Goal: Task Accomplishment & Management: Manage account settings

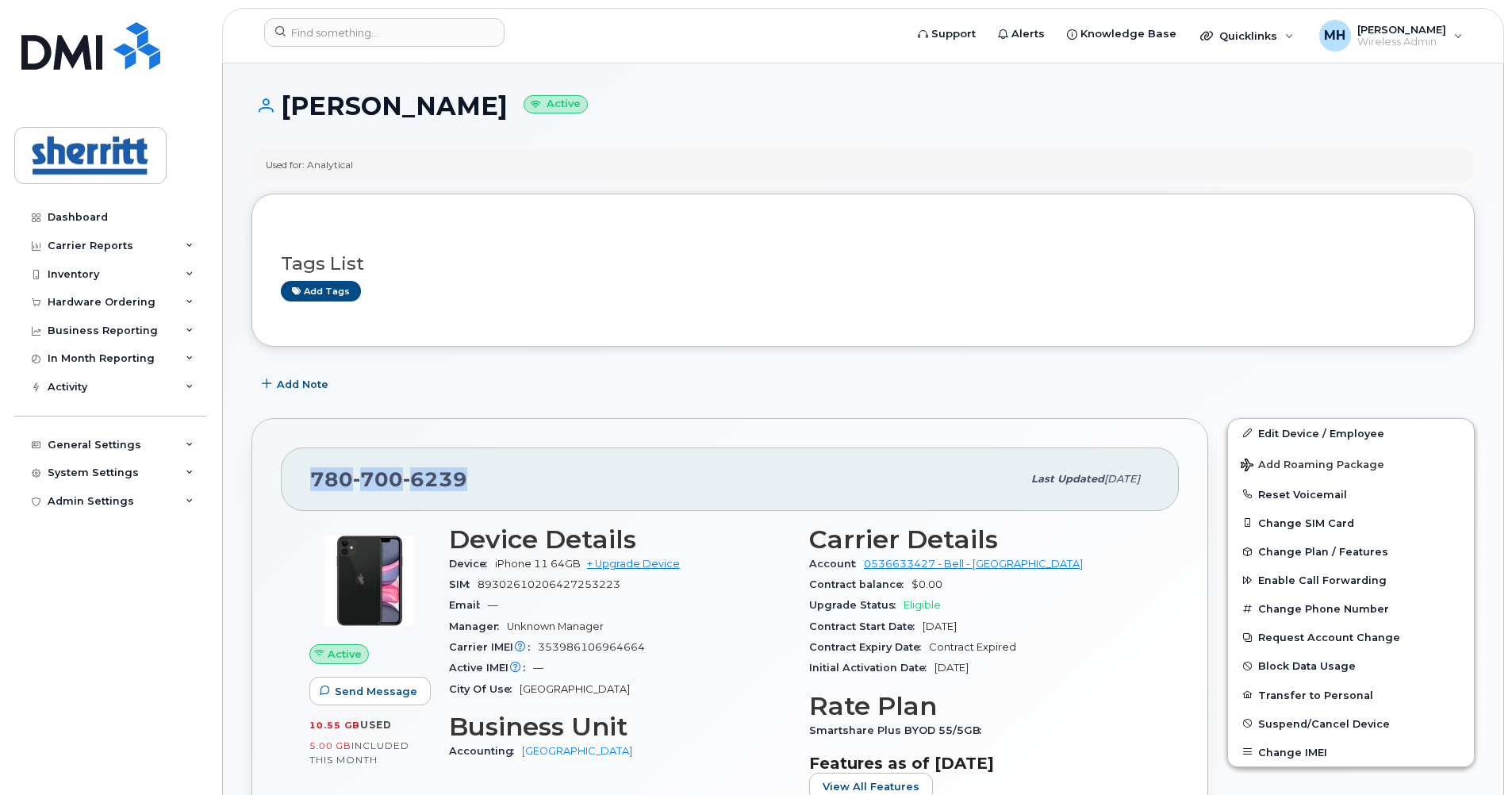
drag, startPoint x: 454, startPoint y: 485, endPoint x: 300, endPoint y: 475, distance: 154.3
click at [300, 475] on div "[PHONE_NUMBER] Last updated [DATE]" at bounding box center [730, 479] width 898 height 64
copy span "[PHONE_NUMBER]"
drag, startPoint x: 484, startPoint y: 584, endPoint x: 631, endPoint y: 579, distance: 147.1
click at [631, 579] on div "SIM 89302610206427253223" at bounding box center [619, 584] width 341 height 21
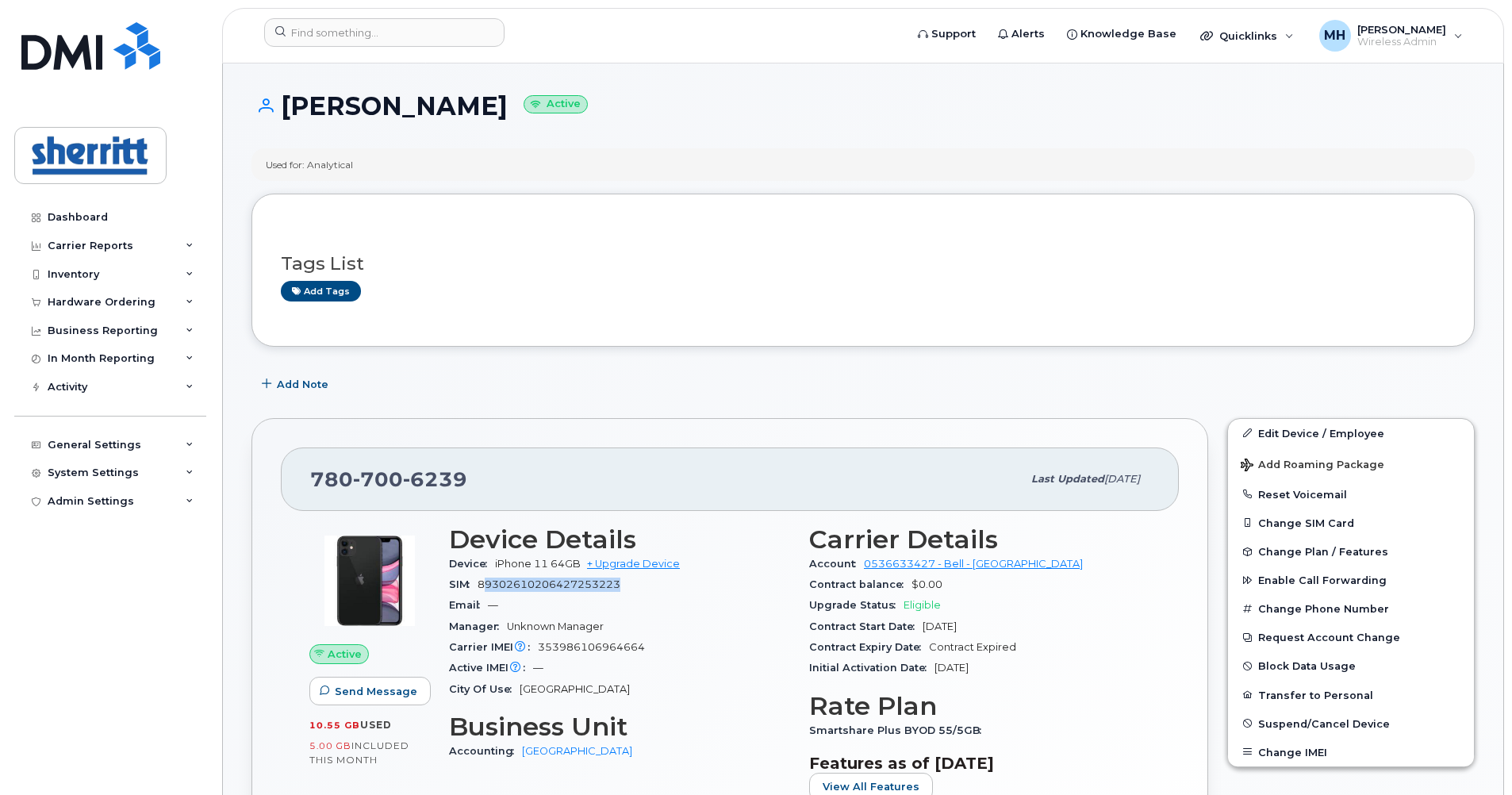
drag, startPoint x: 548, startPoint y: 112, endPoint x: 288, endPoint y: 117, distance: 260.0
click at [288, 117] on h1 "Arisbel Alvarez Ortiz Active" at bounding box center [863, 105] width 1224 height 28
copy h1 "[PERSON_NAME]"
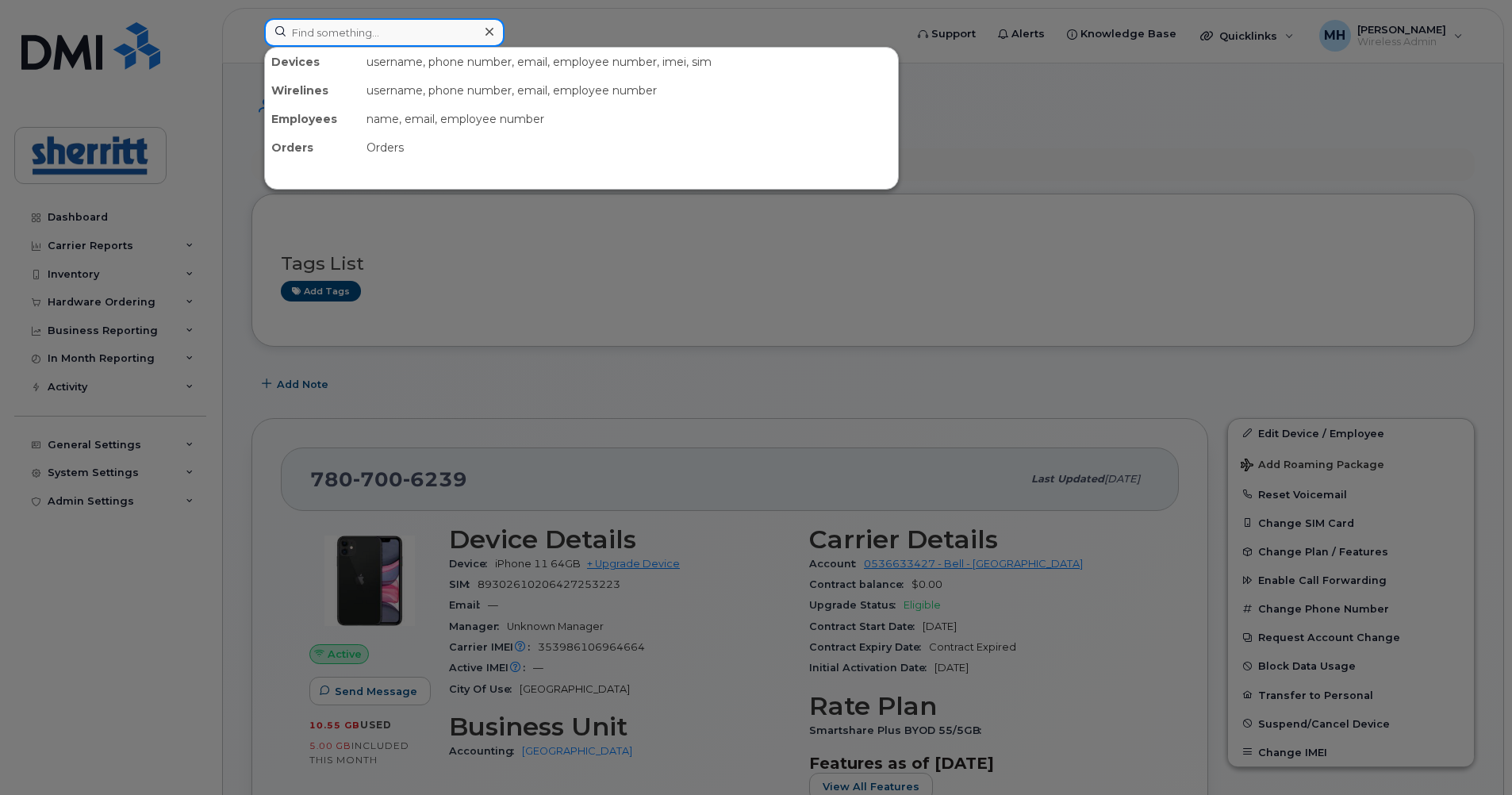
click at [419, 29] on input at bounding box center [384, 32] width 240 height 28
paste input "+1(587)532-9353"
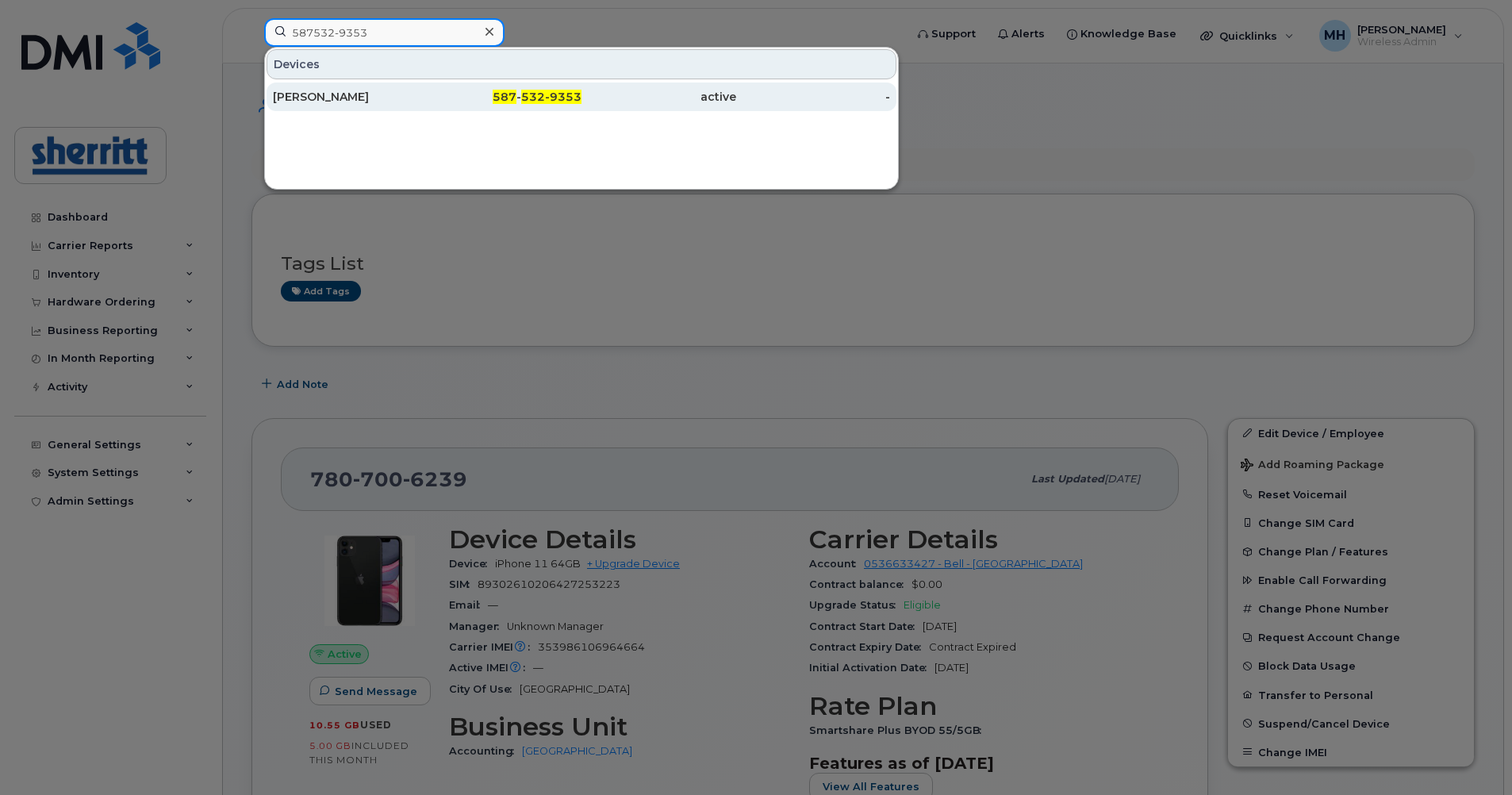
type input "587532-9353"
click at [581, 104] on div "587 - 532-9353" at bounding box center [658, 96] width 155 height 28
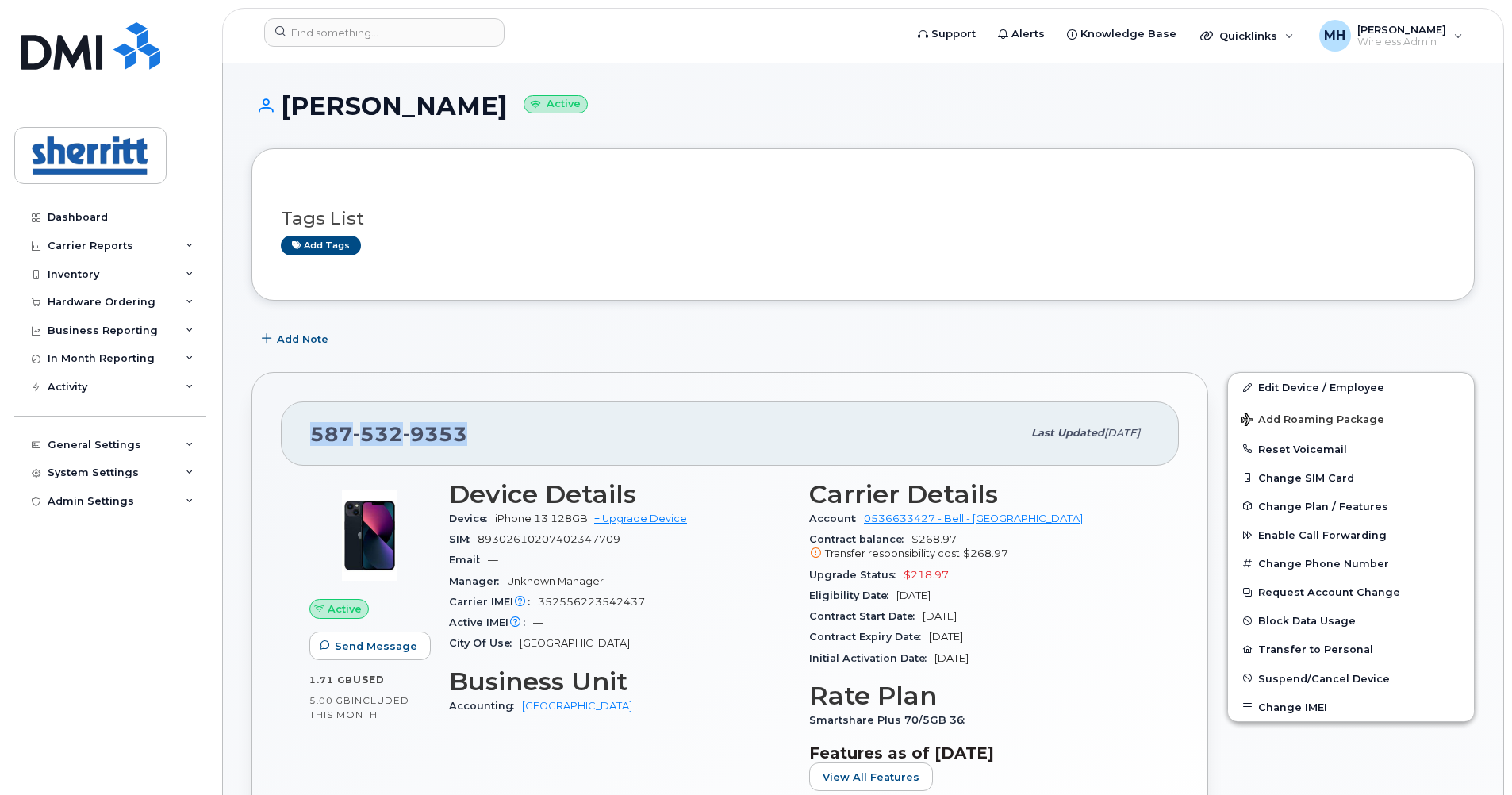
drag, startPoint x: 465, startPoint y: 431, endPoint x: 313, endPoint y: 423, distance: 152.2
click at [313, 423] on div "587 532 9353" at bounding box center [666, 433] width 712 height 34
copy span "587 532 9353"
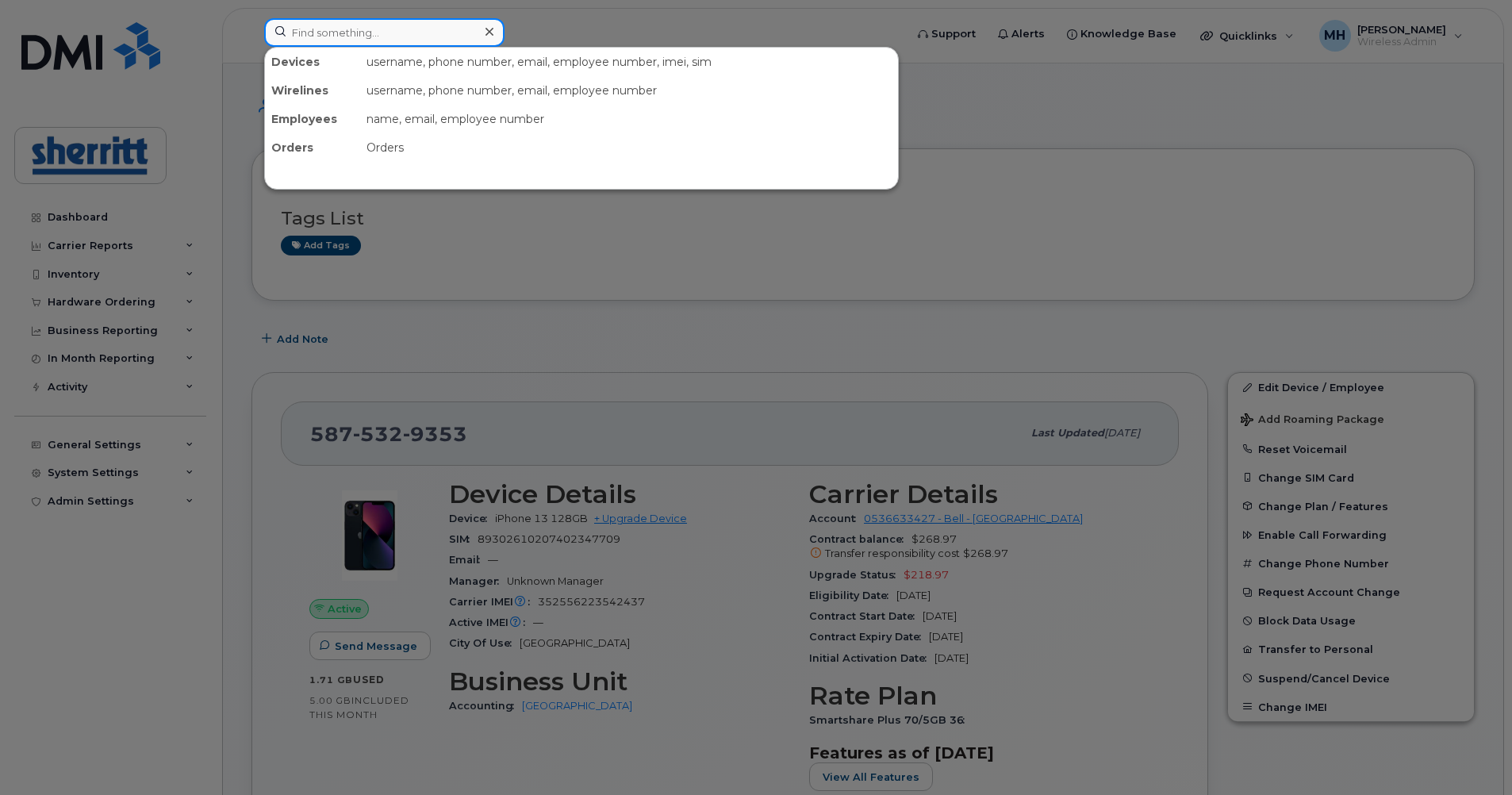
click at [364, 42] on input at bounding box center [384, 32] width 240 height 28
click at [323, 40] on input at bounding box center [384, 32] width 240 height 28
paste input "[PERSON_NAME]"
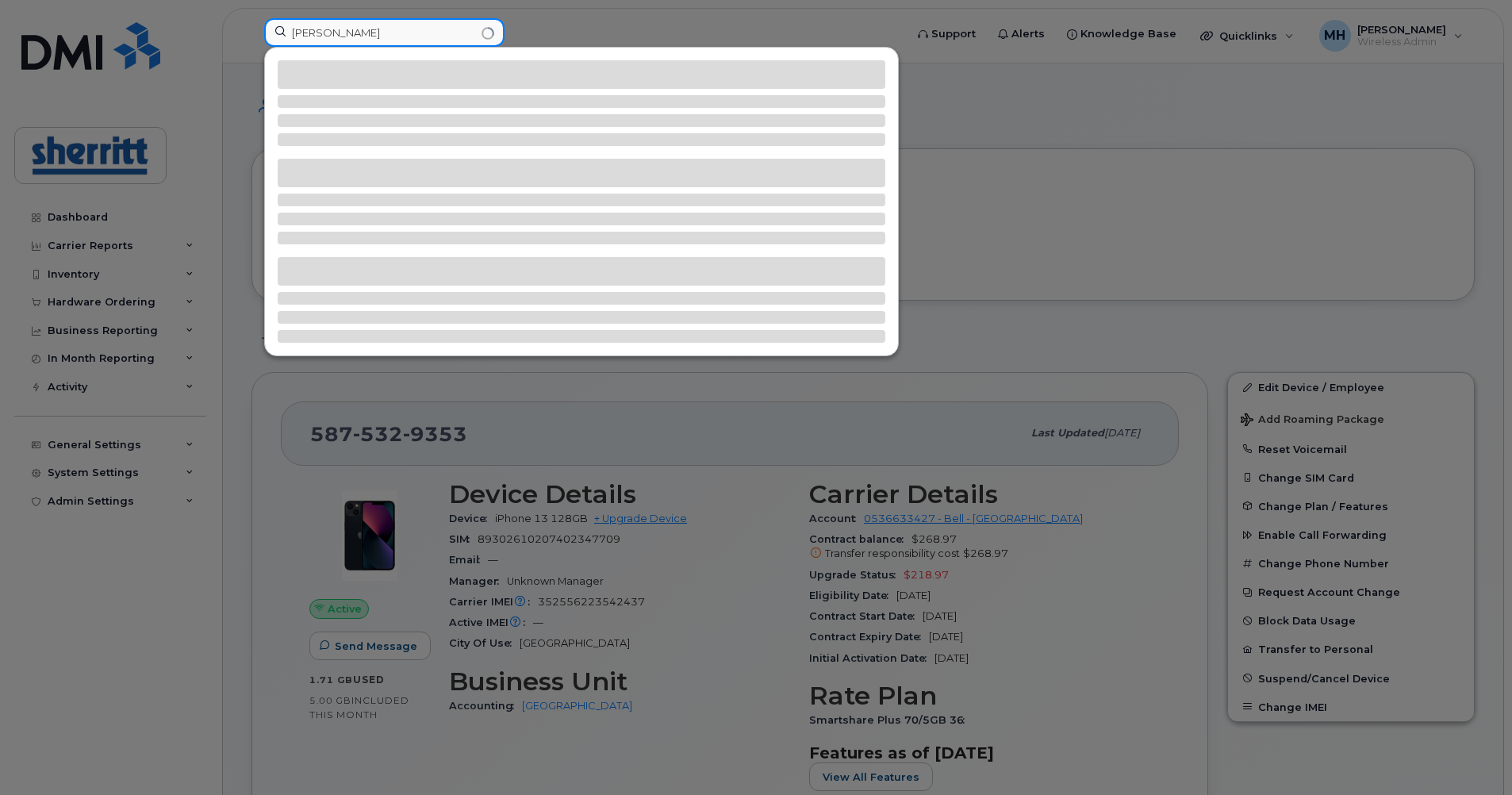
type input "[PERSON_NAME]"
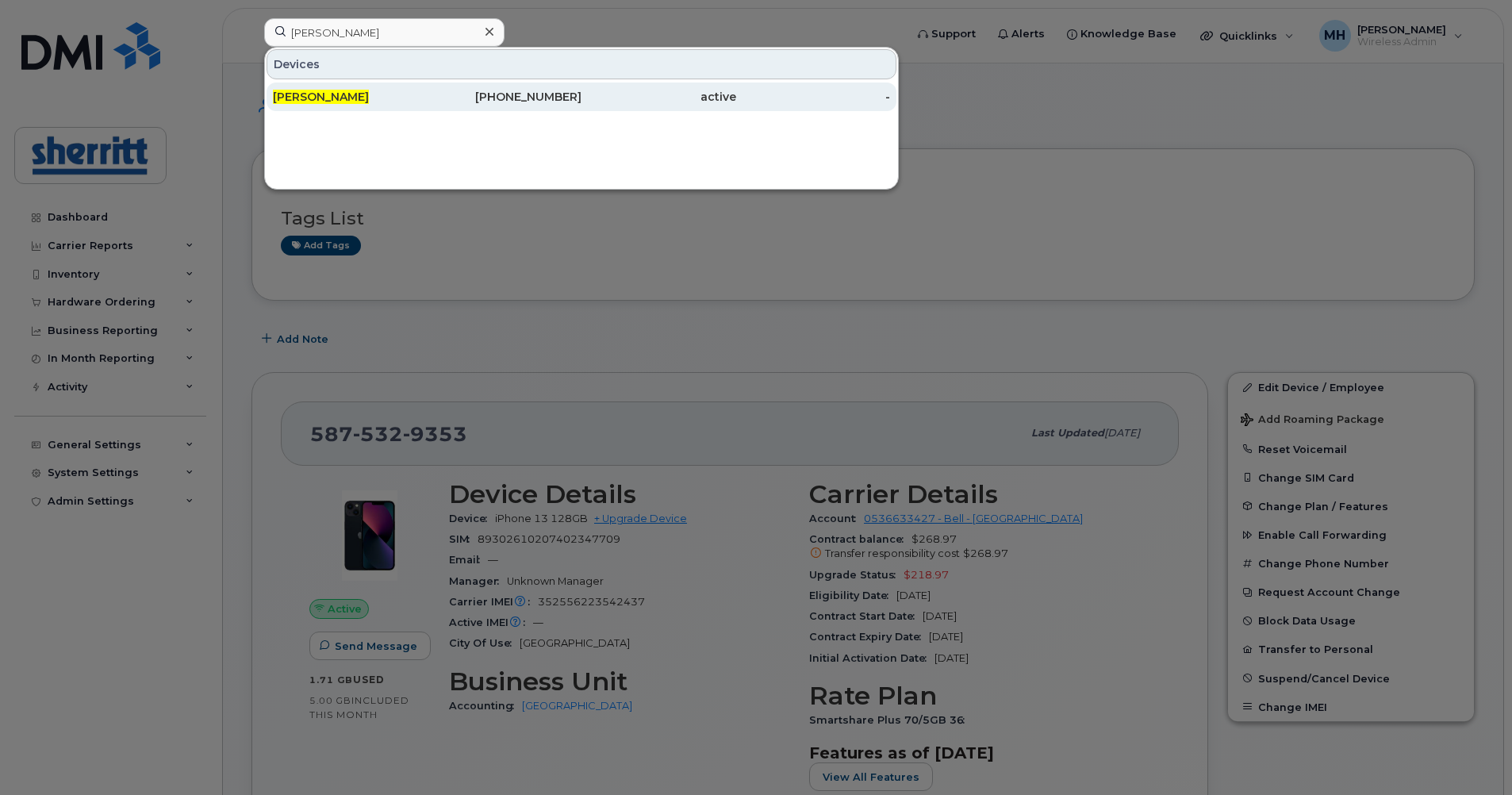
click at [393, 92] on div "[PERSON_NAME]" at bounding box center [350, 96] width 155 height 15
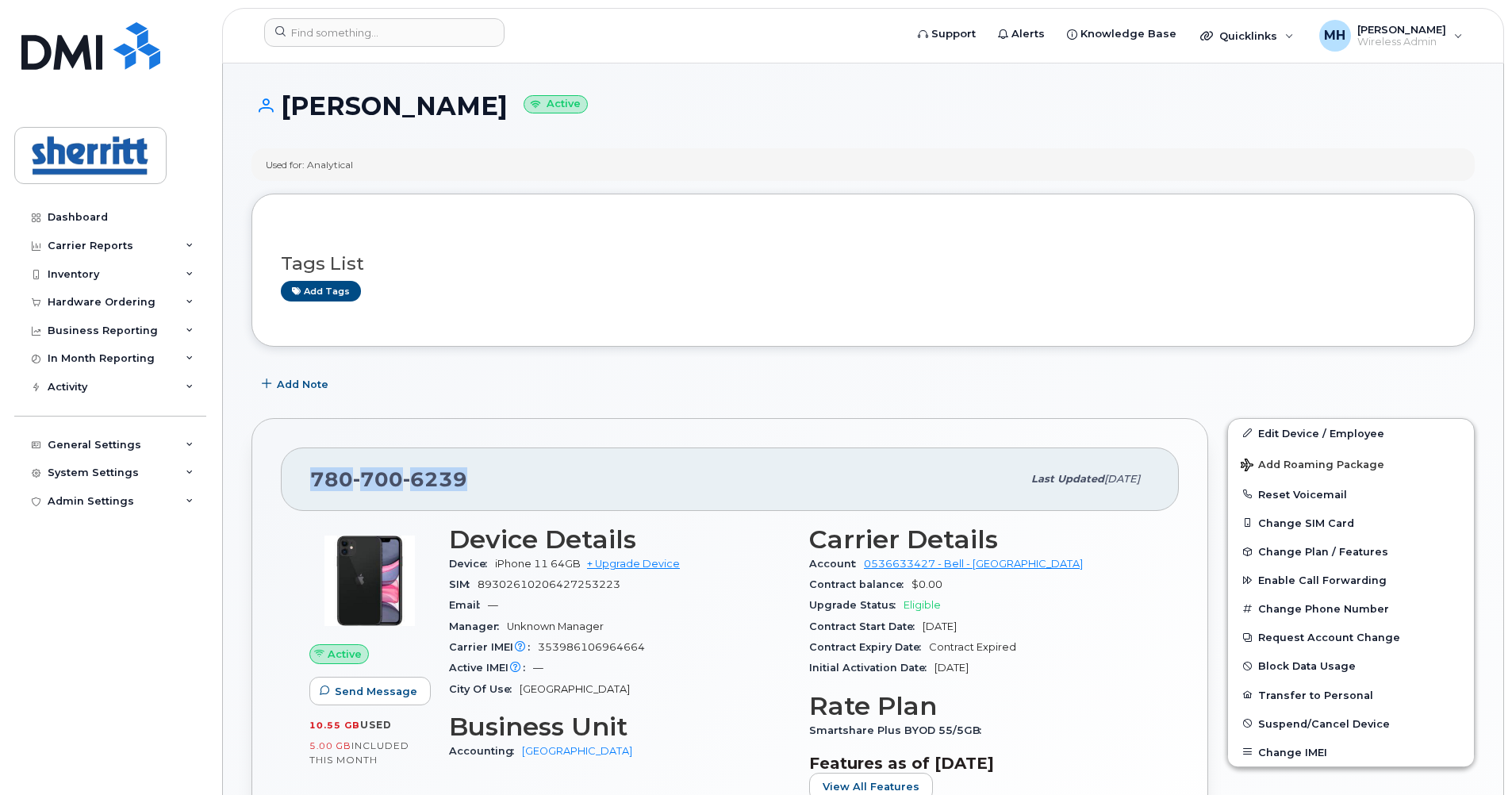
drag, startPoint x: 479, startPoint y: 472, endPoint x: 300, endPoint y: 468, distance: 179.0
click at [300, 468] on div "780 700 6239 Last updated Nov 15, 2023" at bounding box center [730, 479] width 898 height 64
copy span "780 700 6239"
drag, startPoint x: 549, startPoint y: 108, endPoint x: 288, endPoint y: 99, distance: 261.2
click at [288, 99] on h1 "[PERSON_NAME] Active" at bounding box center [863, 105] width 1224 height 28
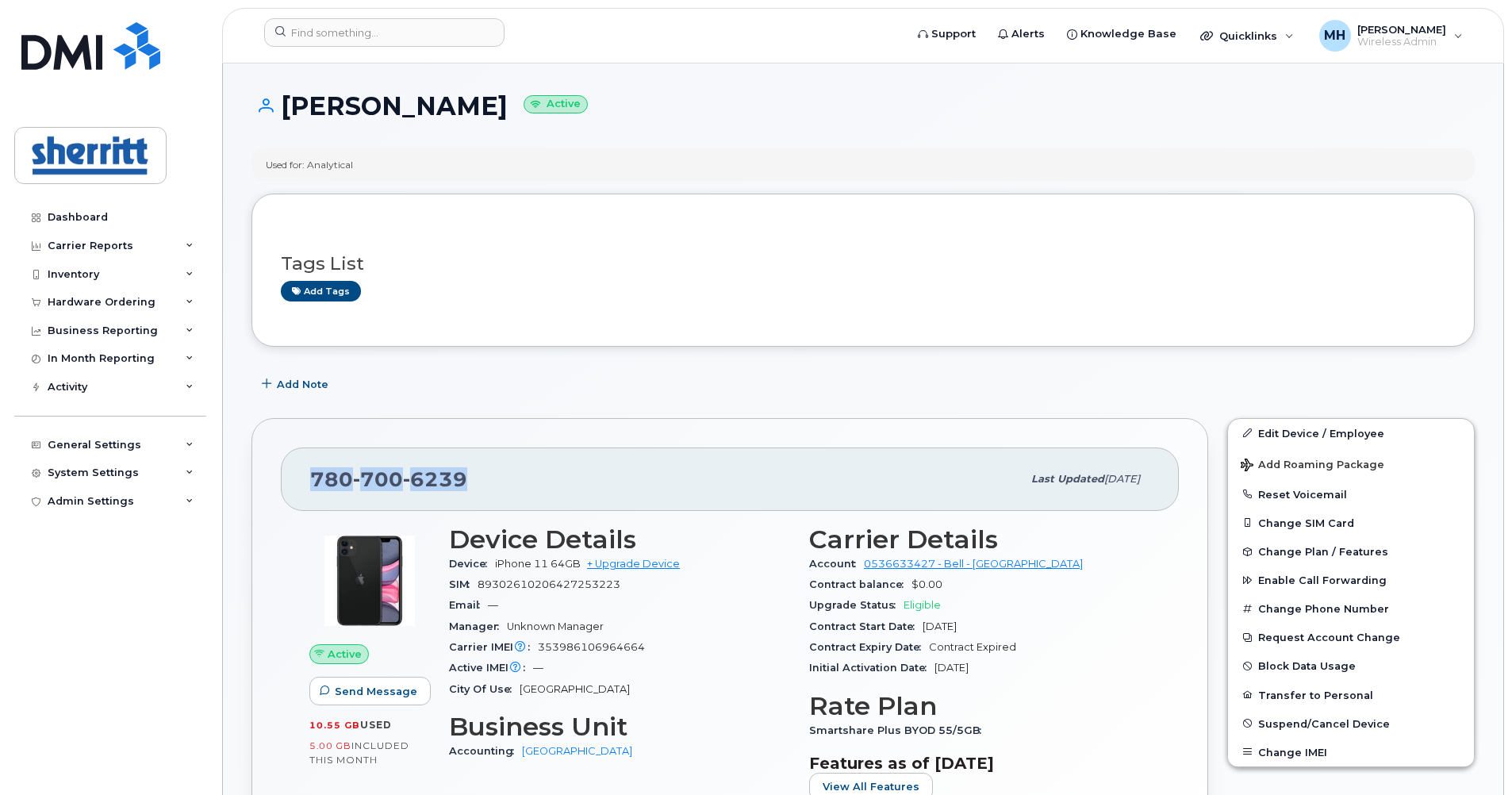
copy h1 "[PERSON_NAME]"
drag, startPoint x: 473, startPoint y: 484, endPoint x: 306, endPoint y: 467, distance: 167.9
click at [306, 467] on div "[PHONE_NUMBER] Last updated [DATE]" at bounding box center [730, 479] width 898 height 64
copy span "[PHONE_NUMBER]"
click at [552, 447] on div "[PHONE_NUMBER] Last updated [DATE]" at bounding box center [730, 479] width 898 height 64
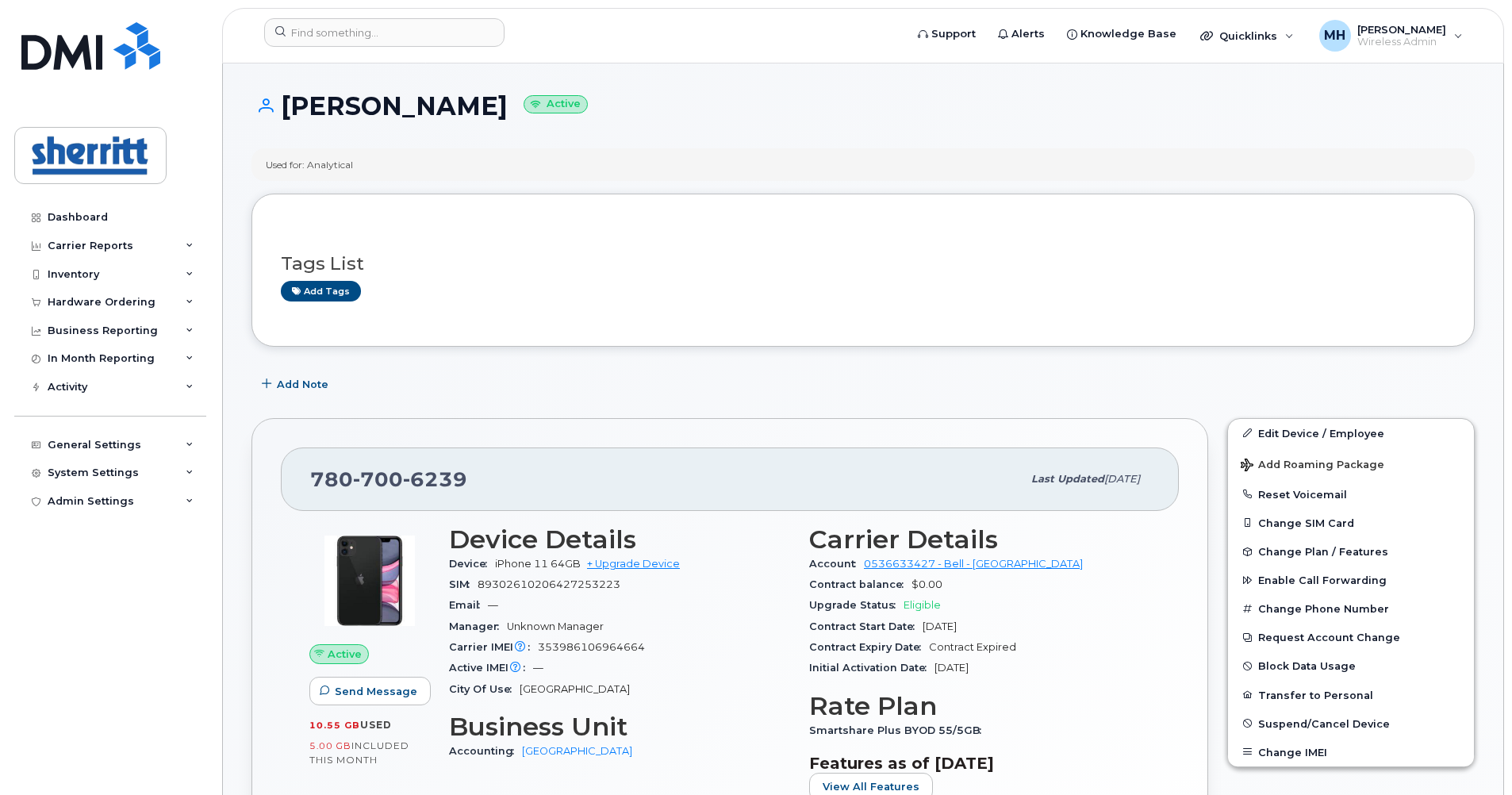
drag, startPoint x: 551, startPoint y: 119, endPoint x: 289, endPoint y: 100, distance: 262.7
click at [289, 100] on h1 "Arisbel Alvarez Ortiz Active" at bounding box center [863, 105] width 1224 height 28
copy h1 "Arisbel Alvarez Ortiz"
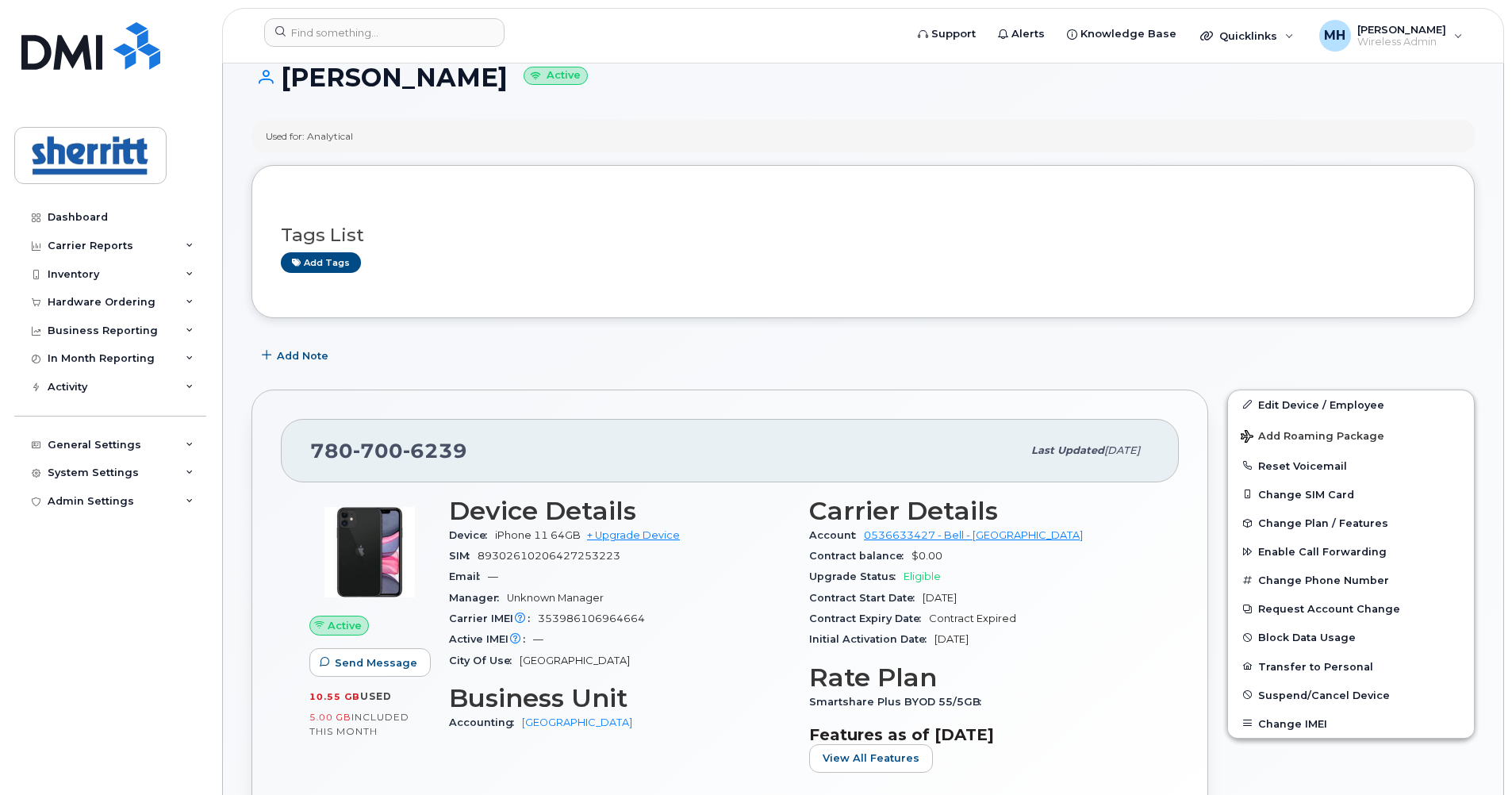
scroll to position [79, 0]
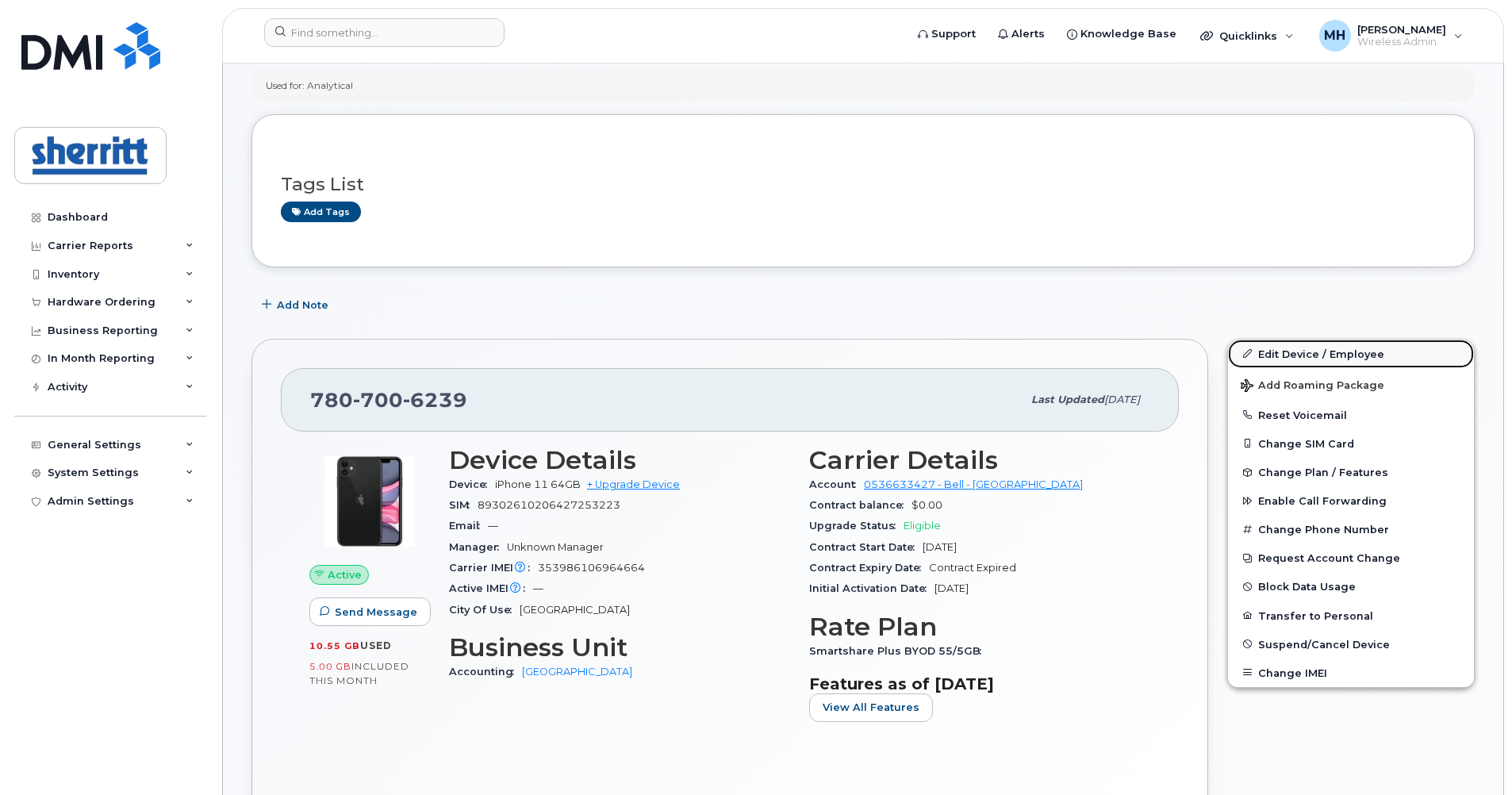
click at [1371, 351] on link "Edit Device / Employee" at bounding box center [1351, 353] width 246 height 28
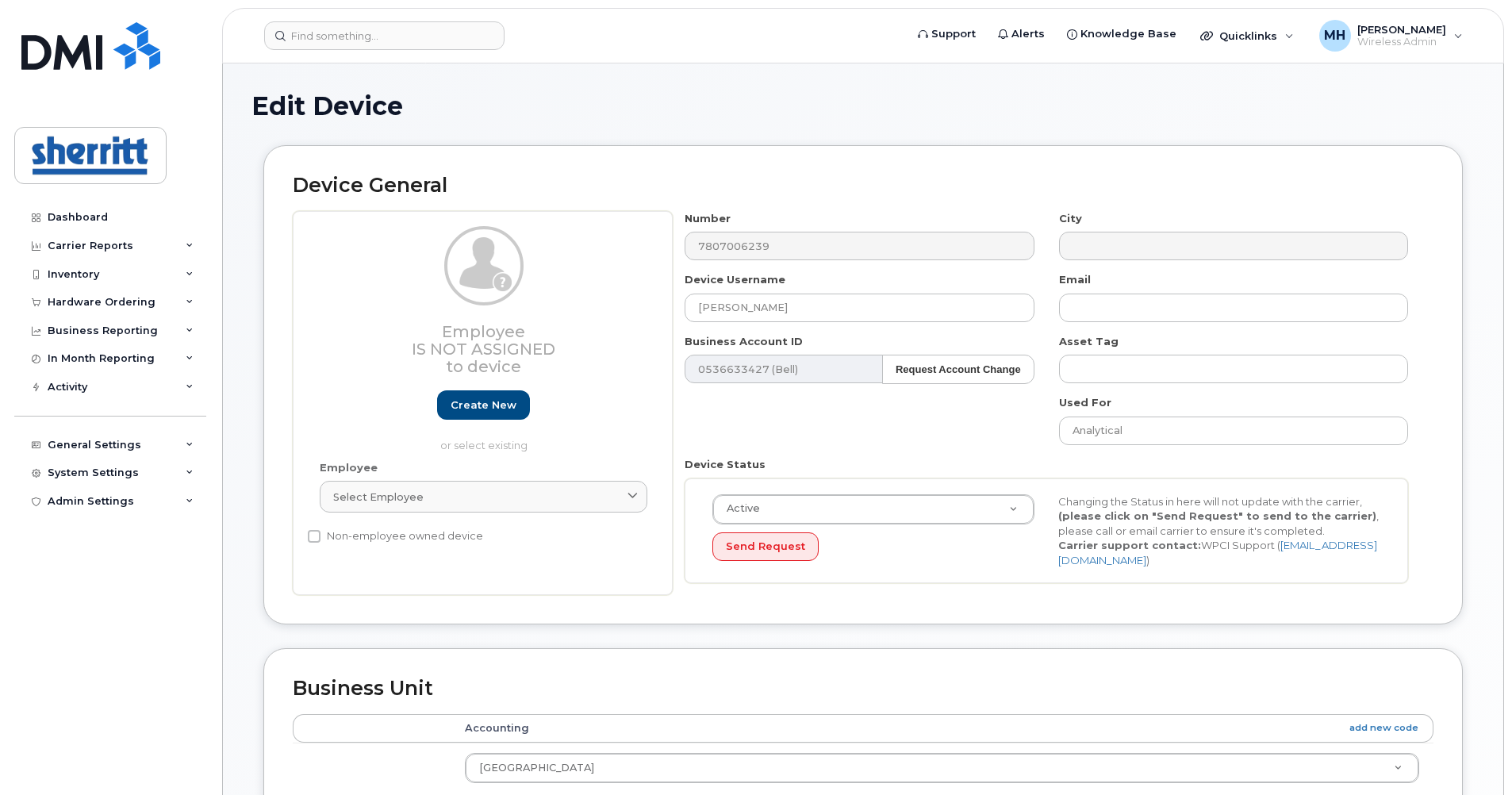
select select "5680457"
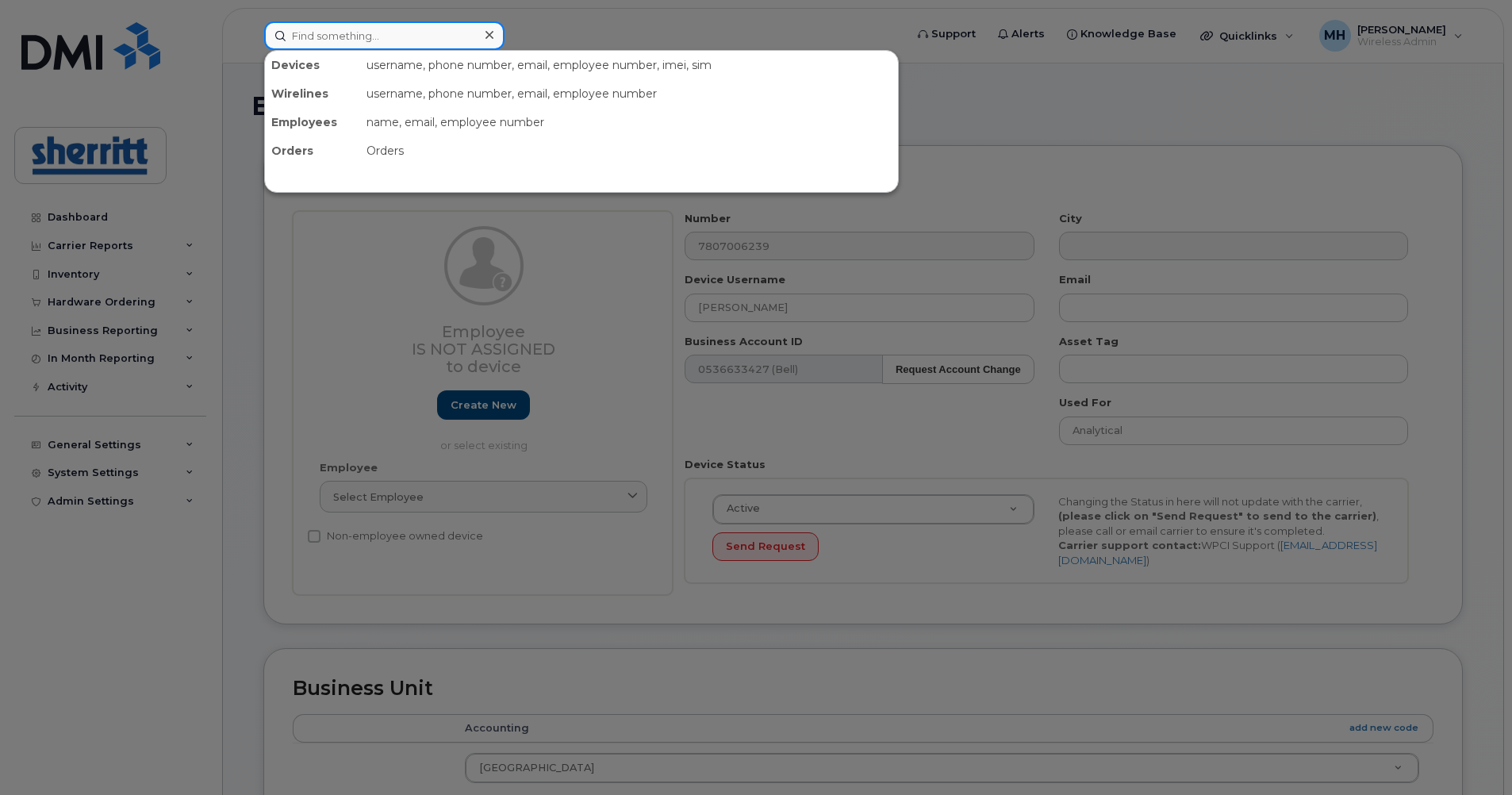
click at [408, 22] on input at bounding box center [384, 35] width 240 height 28
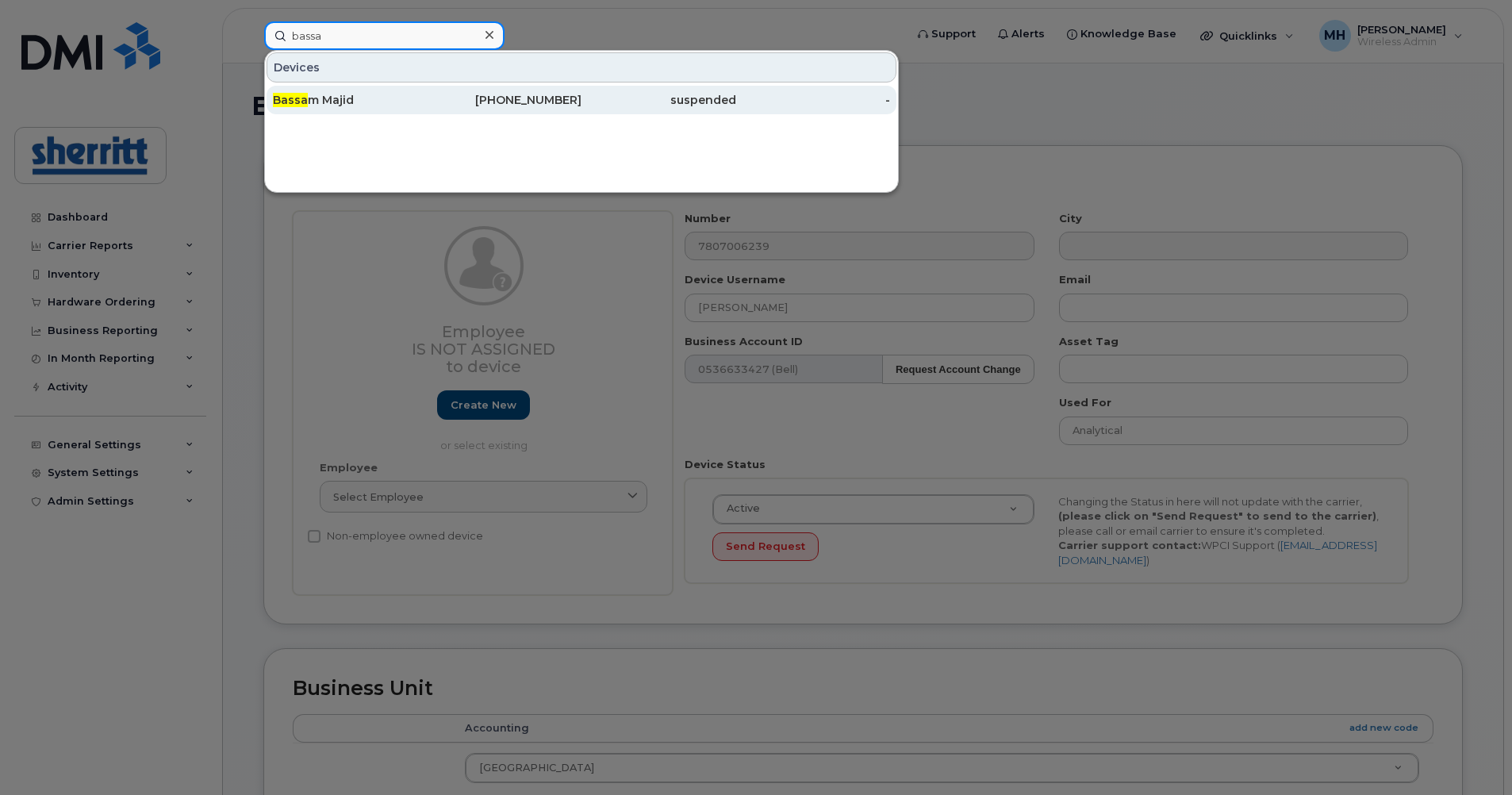
type input "bassa"
click at [464, 96] on div "780-903-3534" at bounding box center [504, 99] width 155 height 15
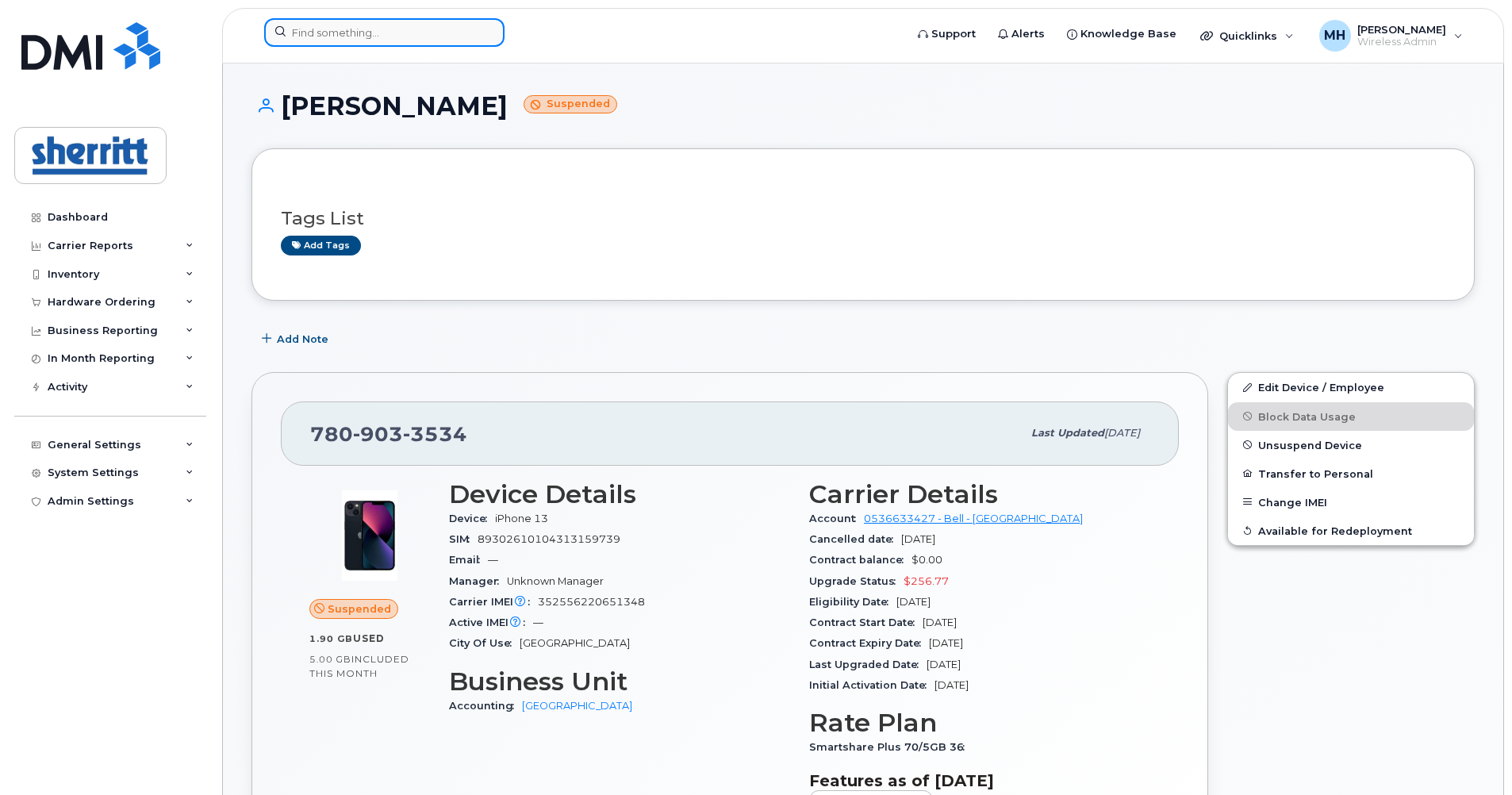
click at [382, 38] on input at bounding box center [384, 32] width 240 height 28
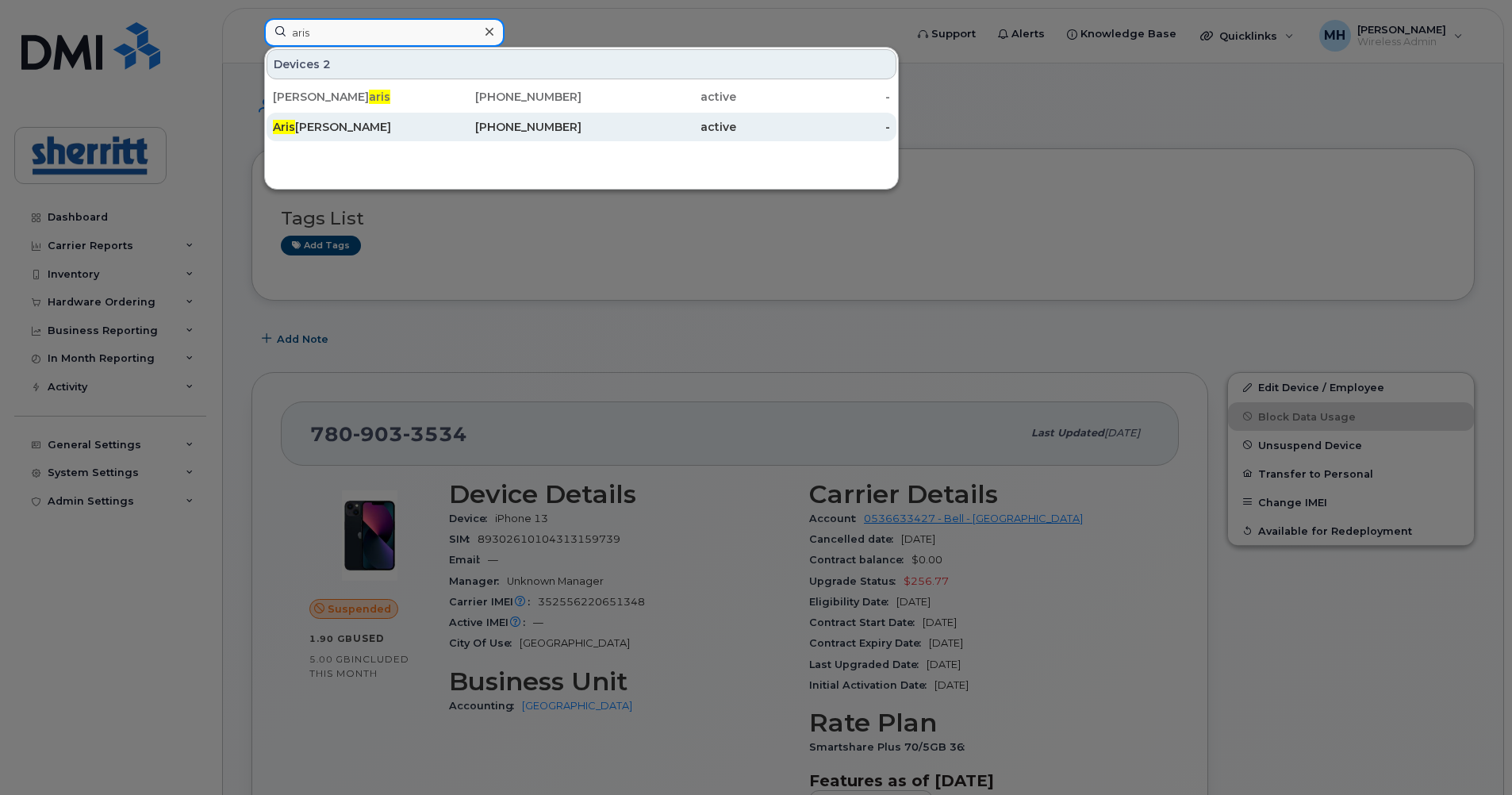
type input "aris"
click at [383, 128] on div "Aris bel Alvarez Ortiz" at bounding box center [350, 126] width 155 height 15
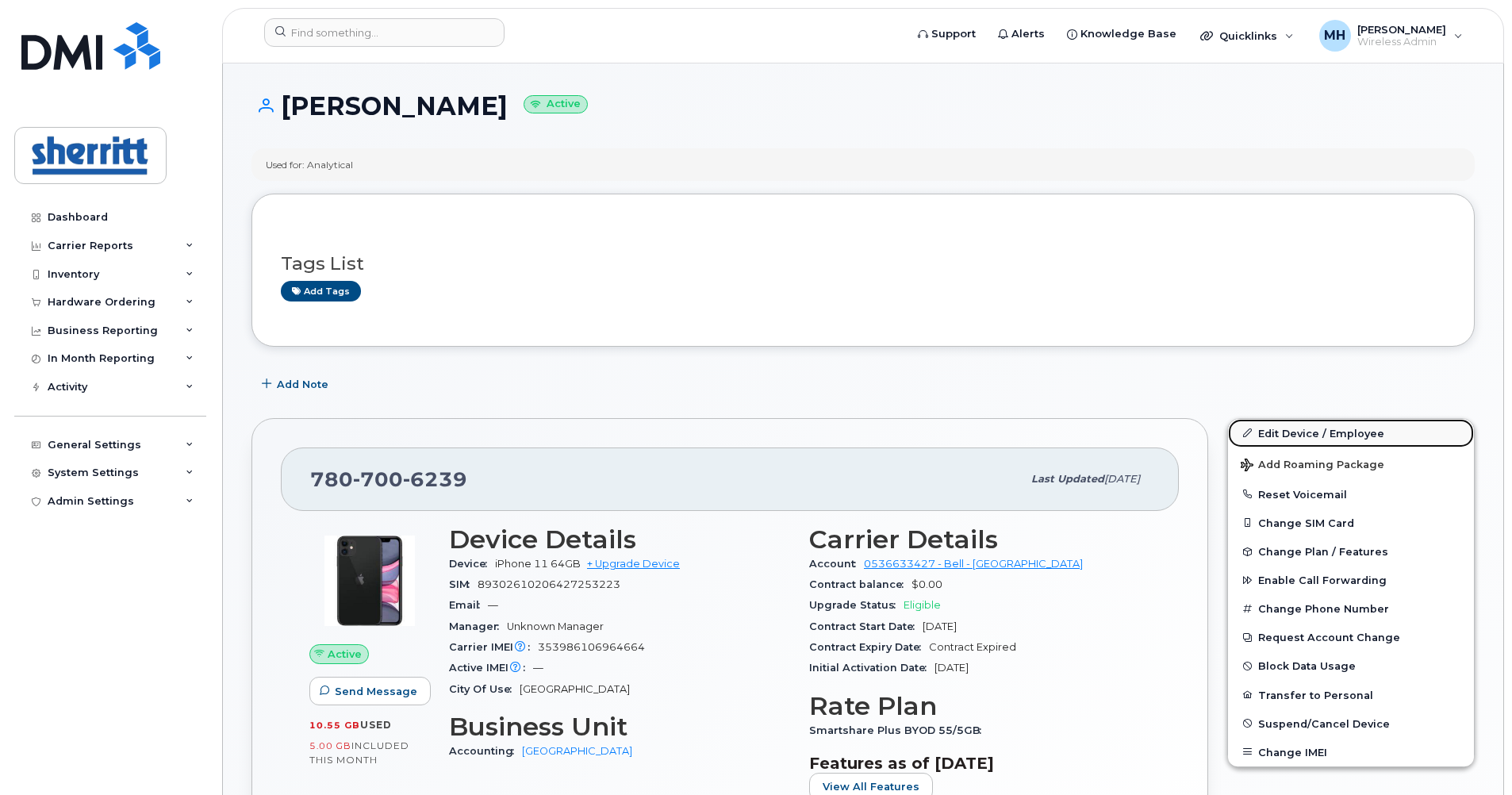
click at [1300, 427] on link "Edit Device / Employee" at bounding box center [1351, 433] width 246 height 28
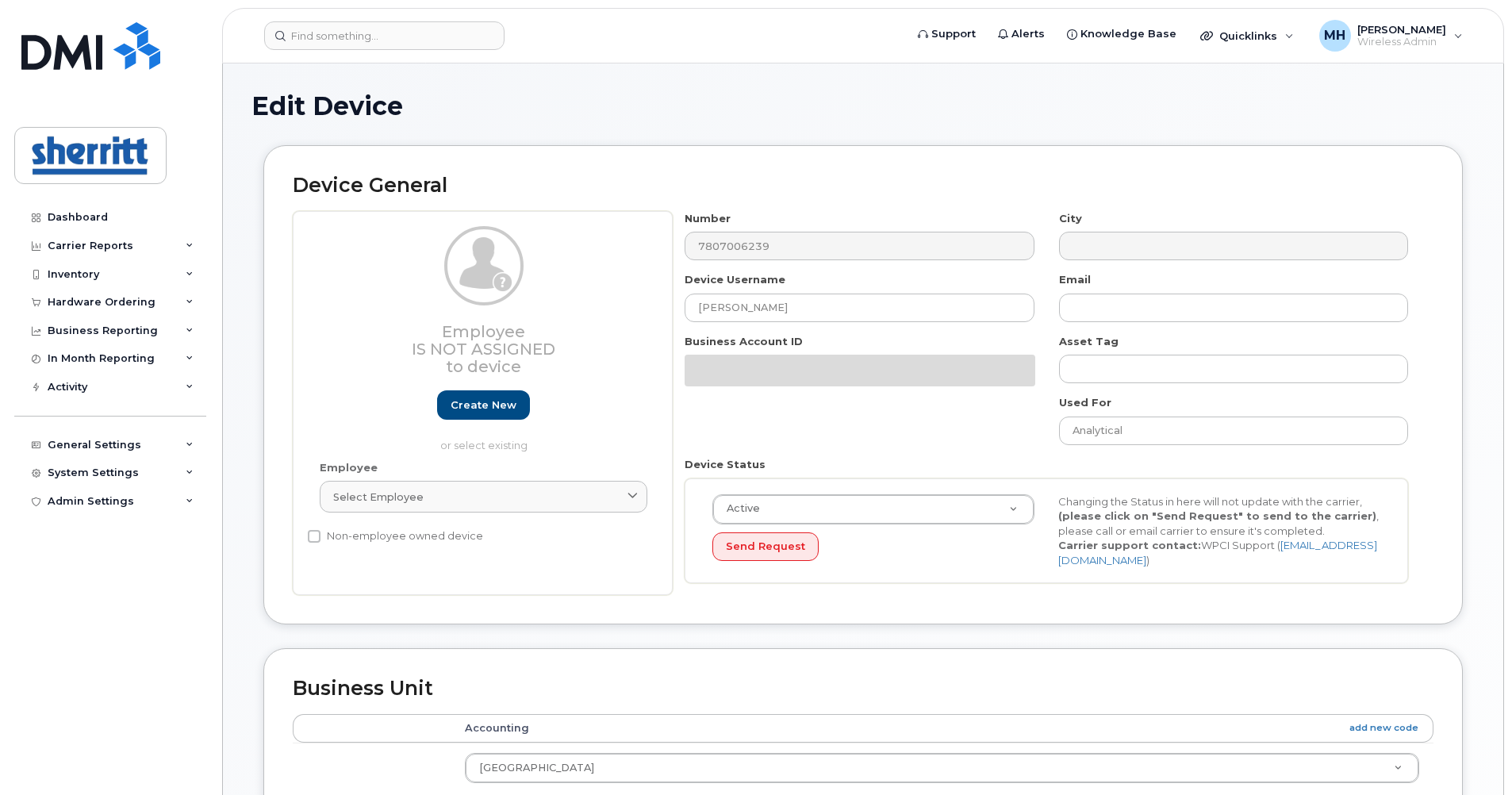
select select "5680457"
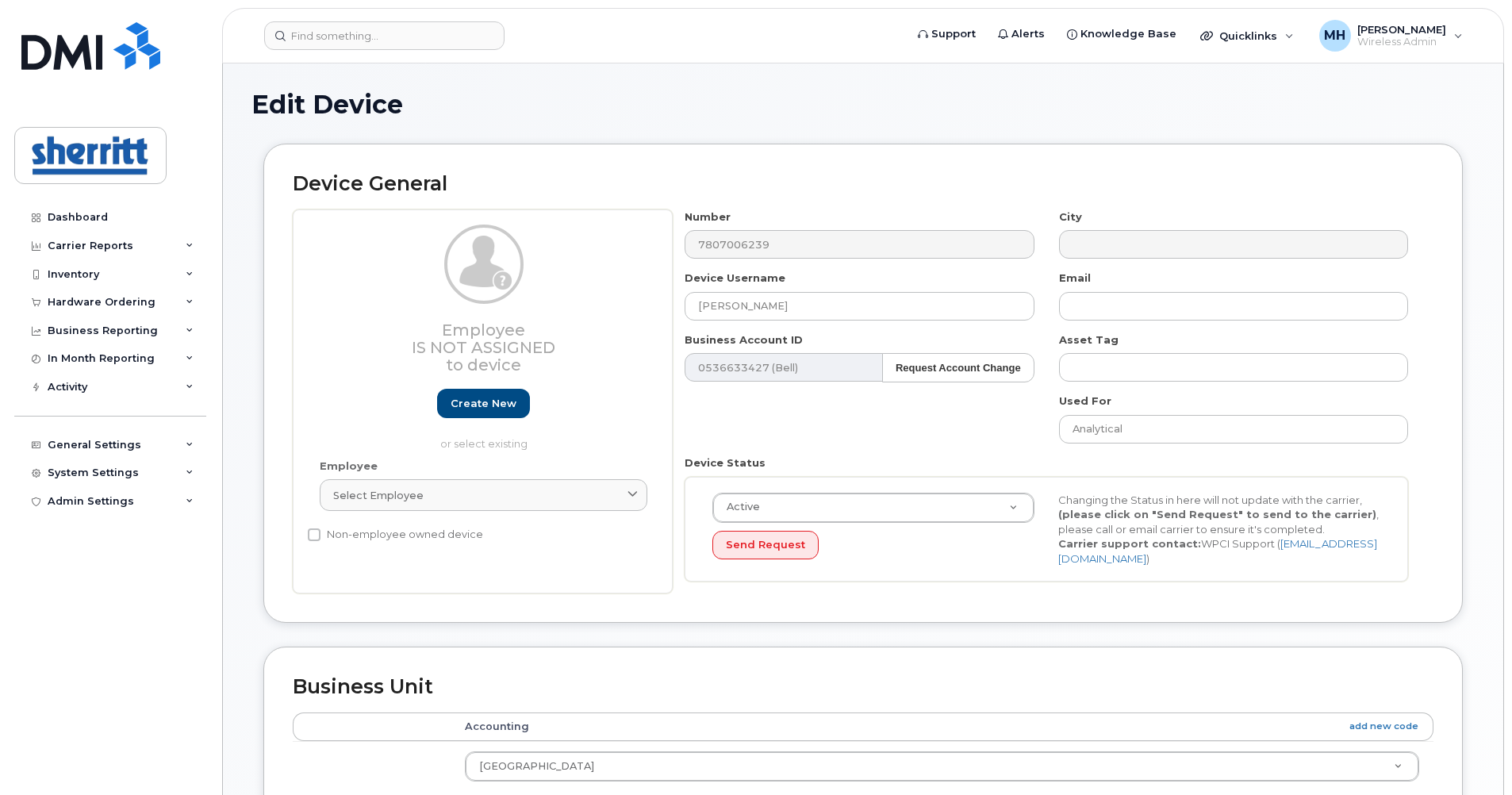
scroll to position [476, 0]
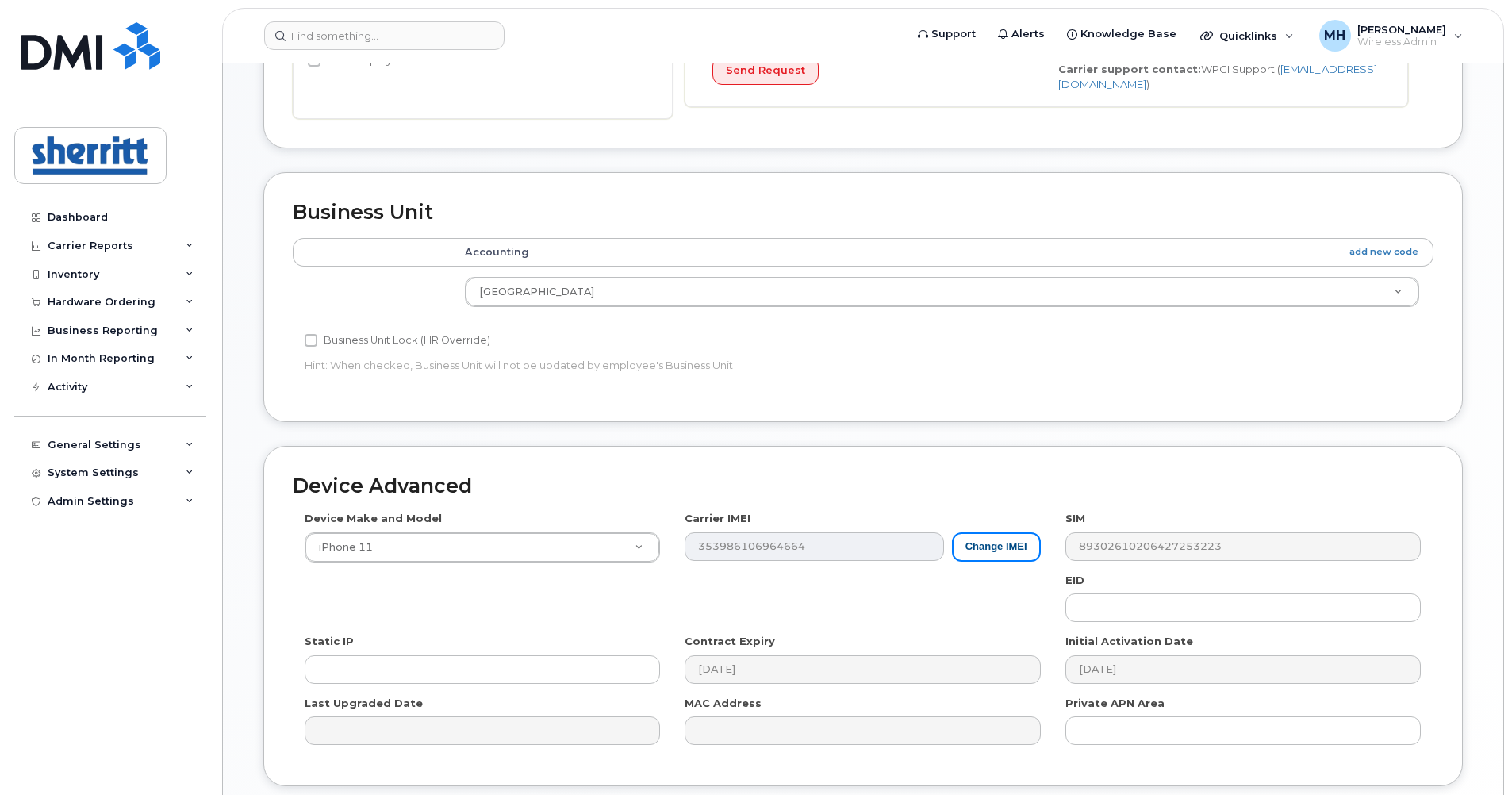
click at [1010, 534] on button "Change IMEI" at bounding box center [997, 547] width 89 height 29
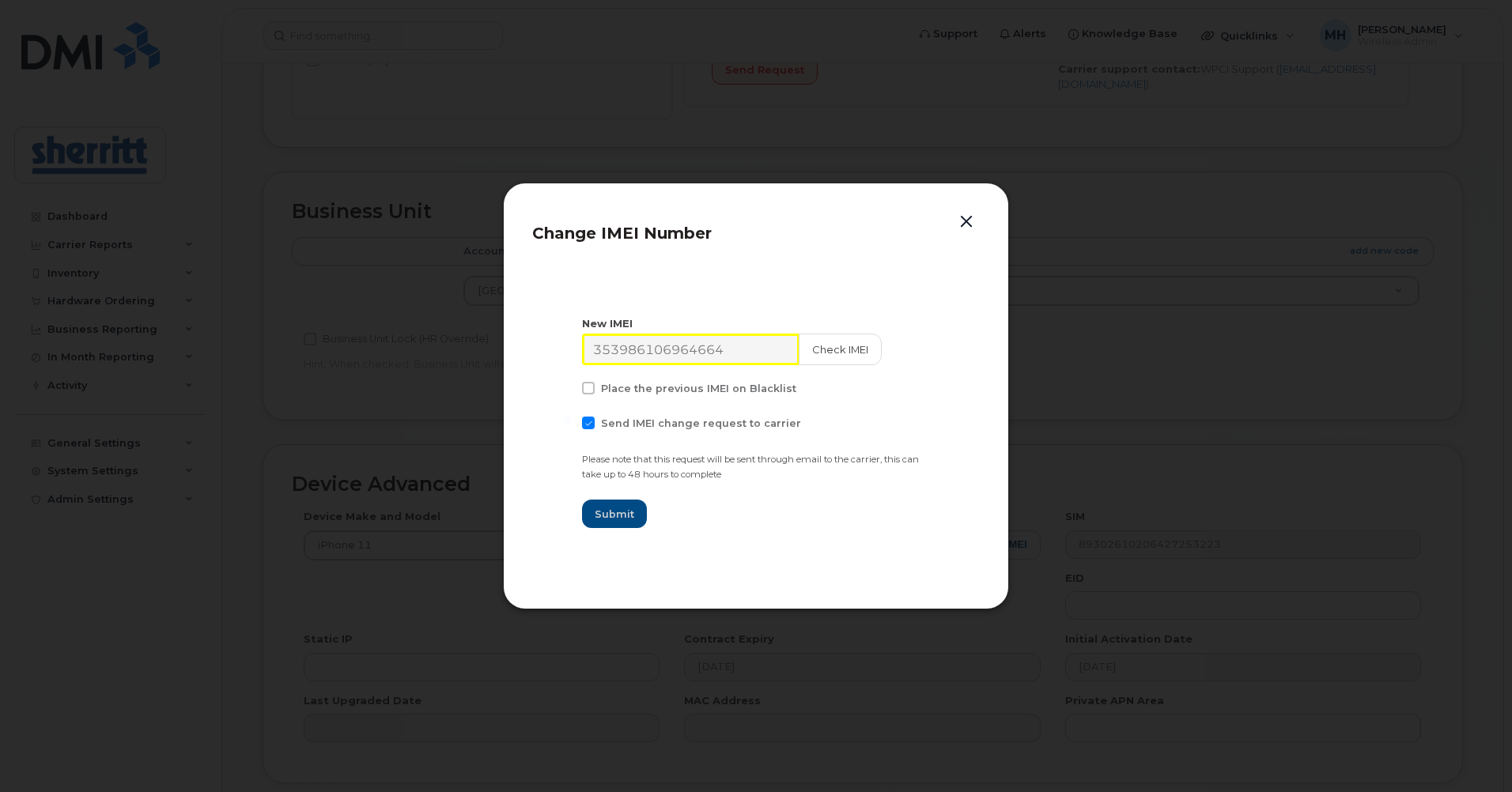
drag, startPoint x: 749, startPoint y: 353, endPoint x: 544, endPoint y: 326, distance: 206.8
click at [544, 326] on section "New IMEI 353986106964664 Check IMEI Place the previous IMEI on Blacklist Send I…" at bounding box center [756, 422] width 448 height 316
drag, startPoint x: 764, startPoint y: 356, endPoint x: 522, endPoint y: 327, distance: 243.7
click at [522, 327] on div "Change IMEI Number New IMEI 353986106964664 Check IMEI Place the previous IMEI …" at bounding box center [756, 396] width 506 height 427
paste input "789492 138212 8"
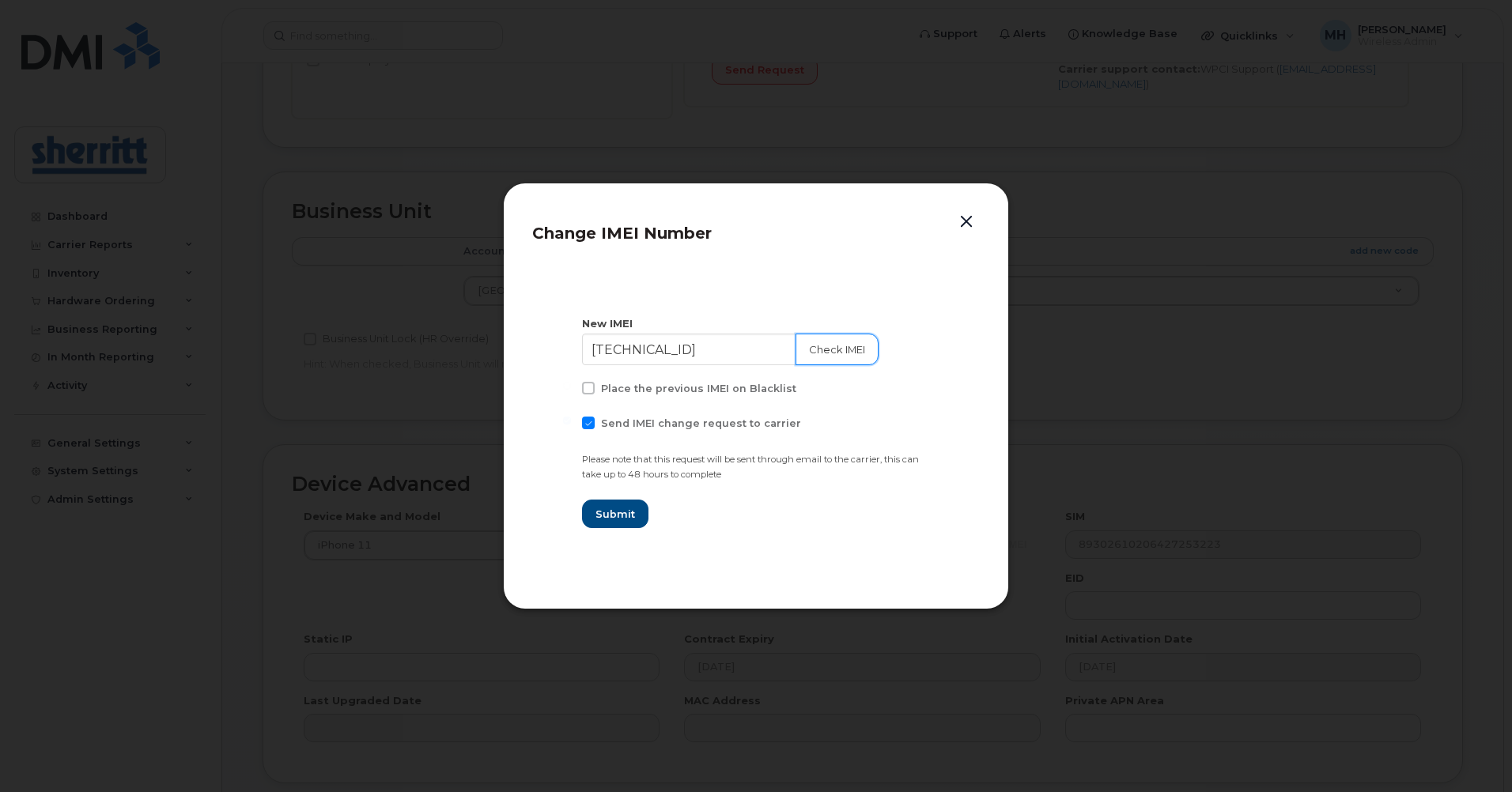
click at [818, 358] on button "Check IMEI" at bounding box center [837, 349] width 83 height 32
click at [726, 354] on input "35 789492 138212 8" at bounding box center [690, 349] width 216 height 32
click at [672, 350] on input "35 789492 1382128" at bounding box center [690, 349] width 216 height 32
click at [617, 344] on input "35 7894921382128" at bounding box center [690, 349] width 216 height 32
type input "357894921382128"
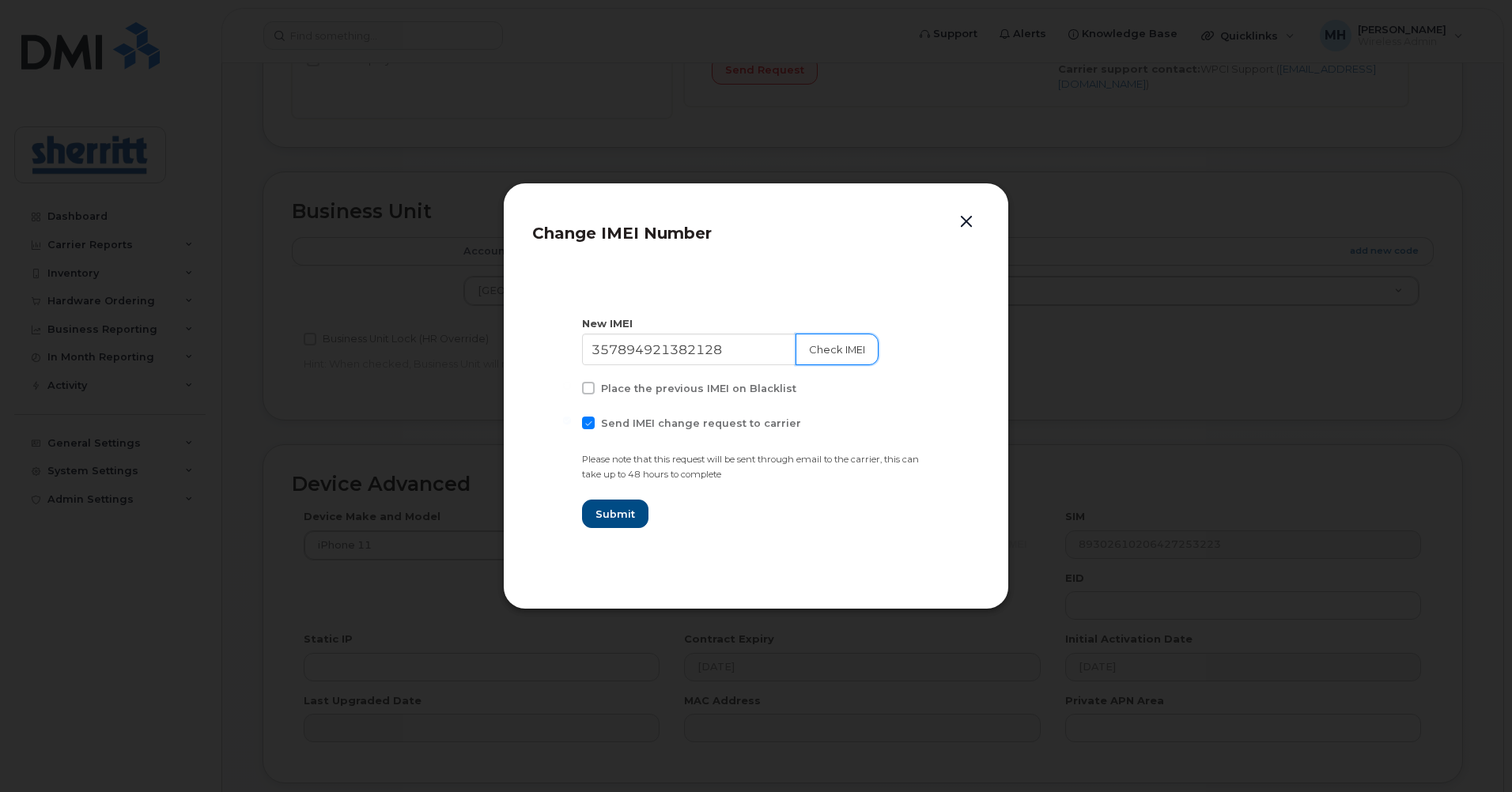
click at [820, 354] on button "Check IMEI" at bounding box center [837, 349] width 83 height 32
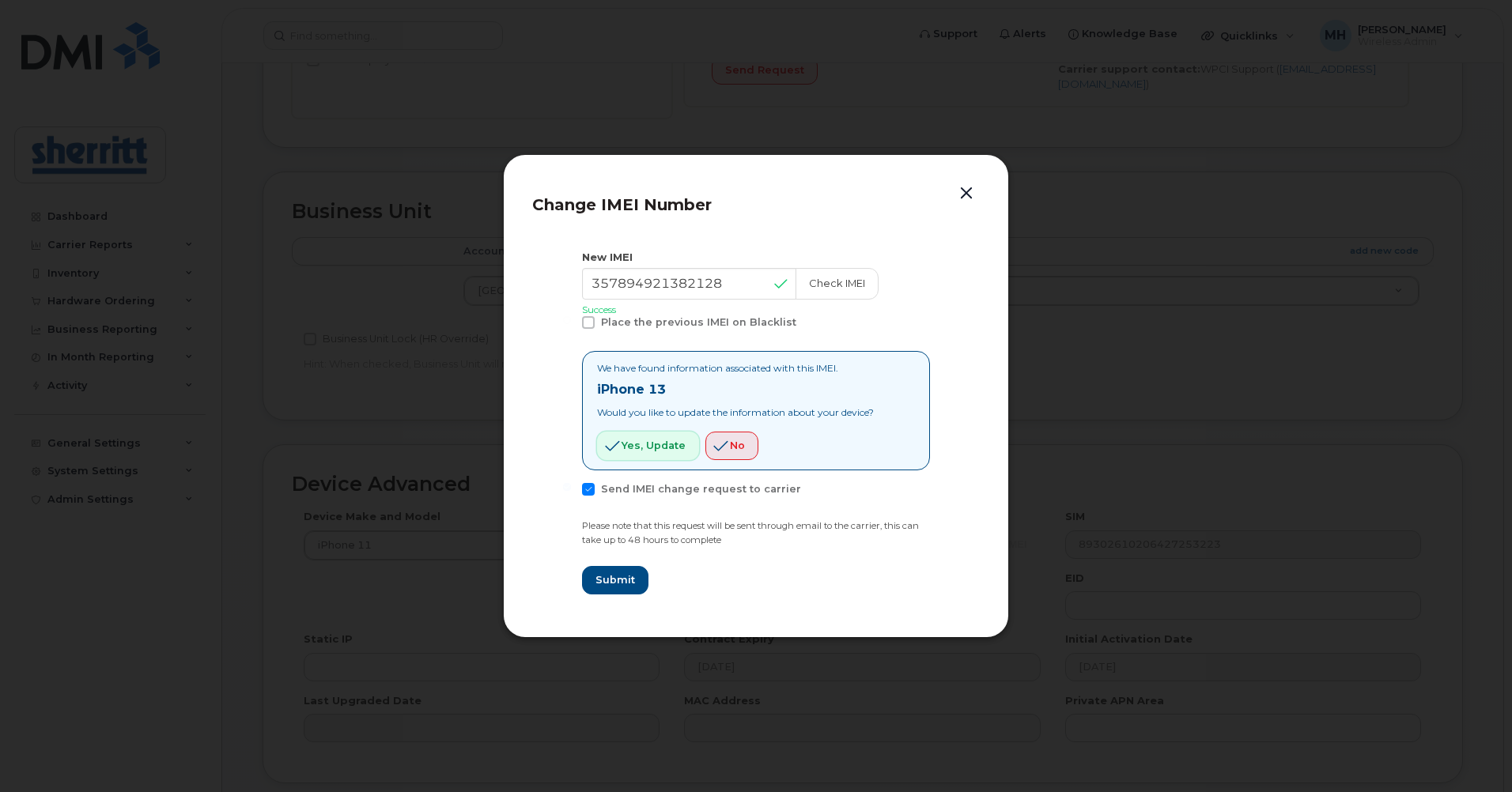
click at [653, 450] on span "Yes, update" at bounding box center [653, 446] width 64 height 15
click at [628, 585] on span "Submit" at bounding box center [615, 580] width 40 height 15
type input "357894921382128"
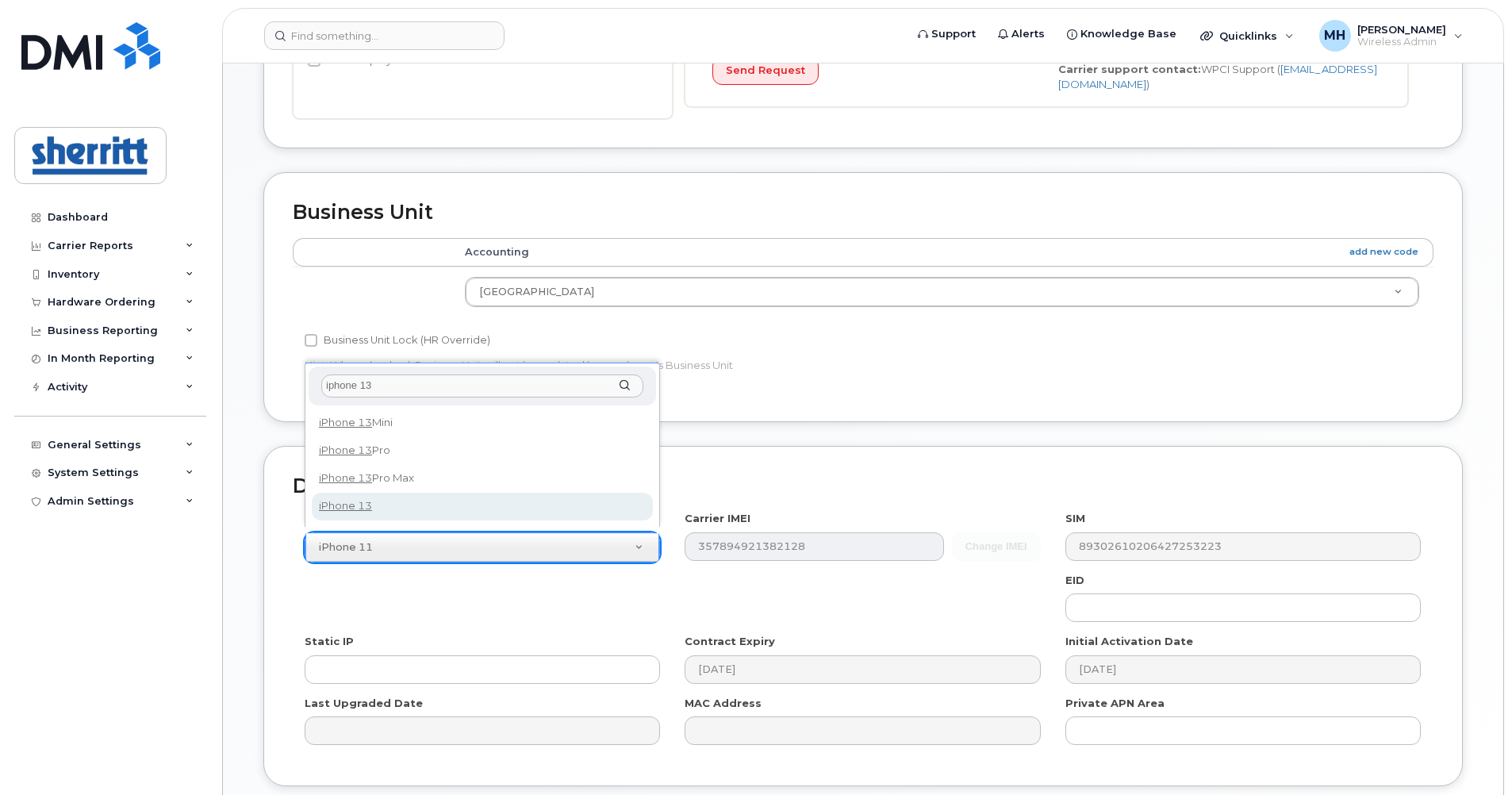
type input "iphone 13"
select select "2612"
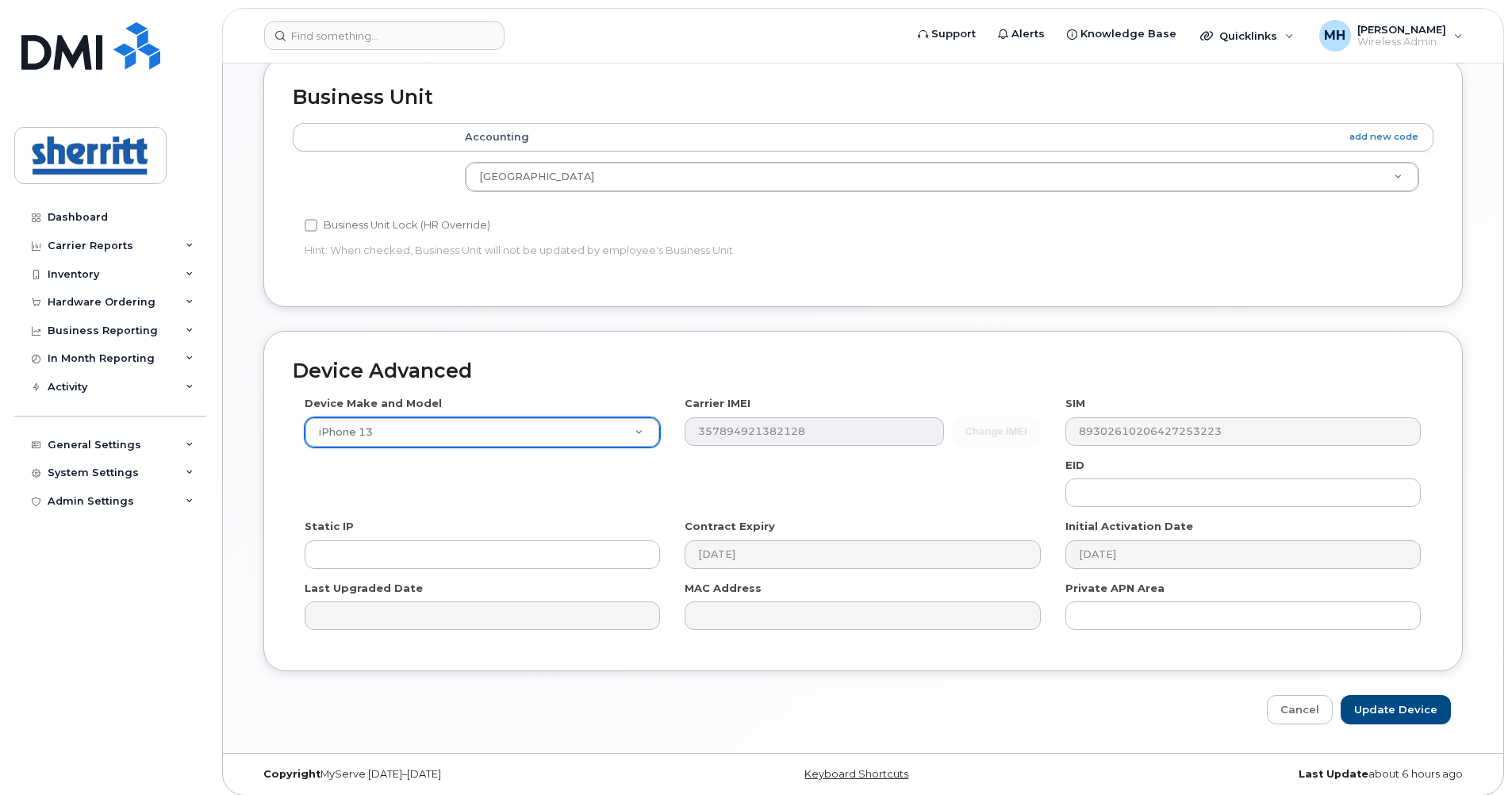
scroll to position [594, 0]
click at [1419, 697] on input "Update Device" at bounding box center [1396, 708] width 111 height 29
type input "Saving..."
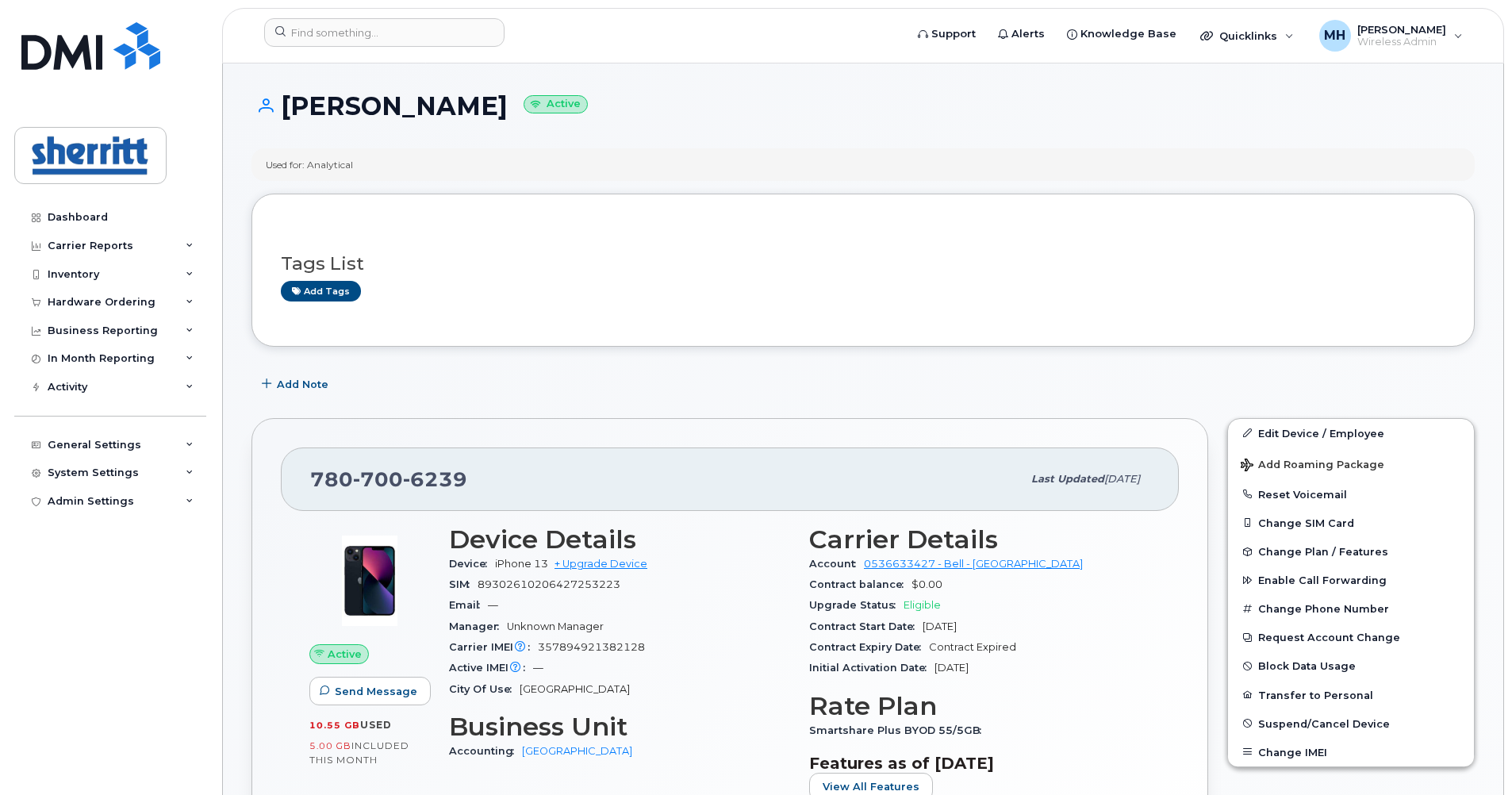
drag, startPoint x: 547, startPoint y: 108, endPoint x: 290, endPoint y: 94, distance: 257.4
click at [290, 94] on h1 "[PERSON_NAME] Active" at bounding box center [863, 105] width 1224 height 28
copy h1 "[PERSON_NAME]"
drag, startPoint x: 402, startPoint y: 481, endPoint x: 360, endPoint y: 476, distance: 42.3
click at [360, 476] on span "780 700 6239" at bounding box center [388, 479] width 157 height 24
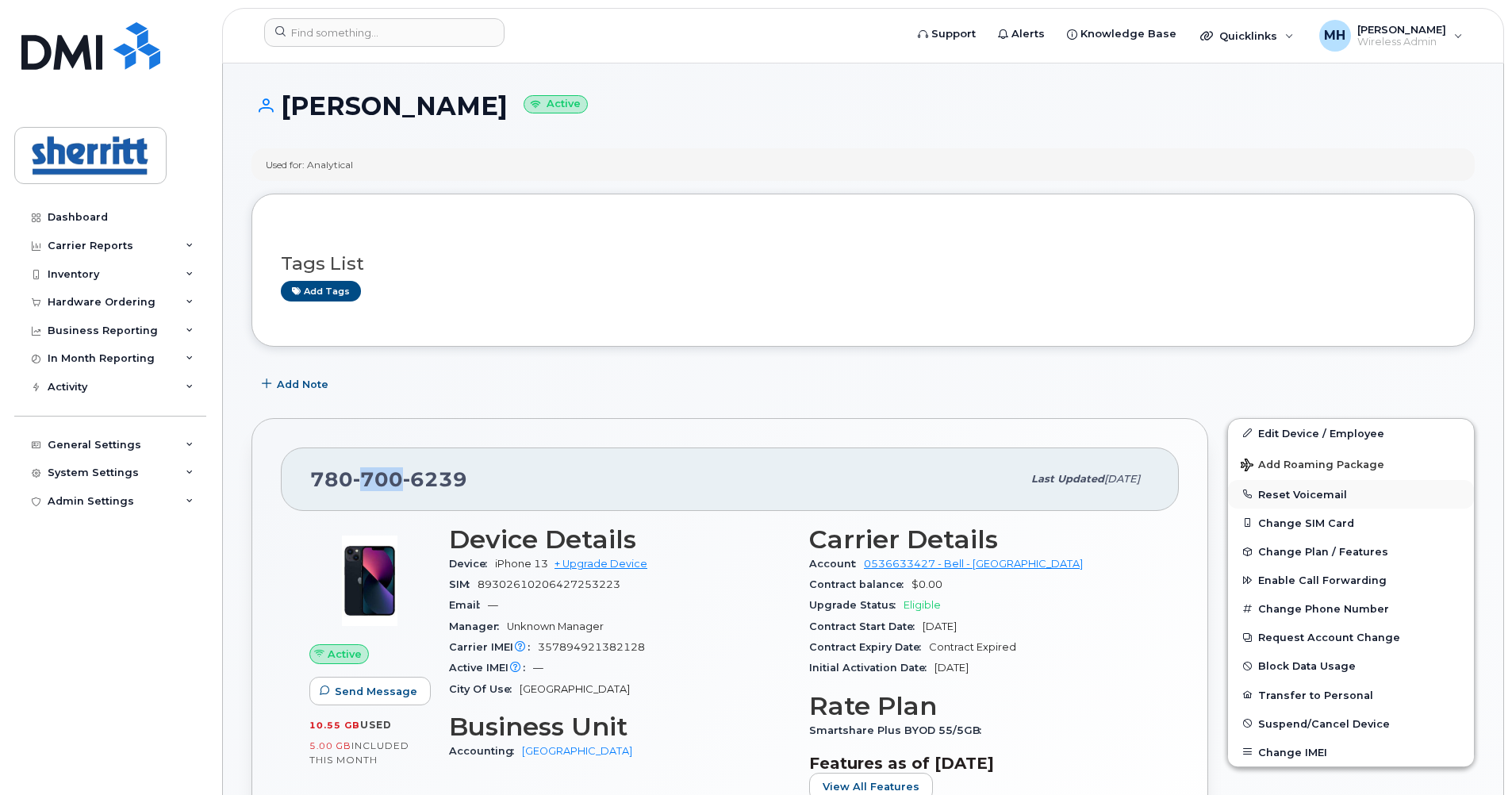
copy span "700"
drag, startPoint x: 465, startPoint y: 474, endPoint x: 415, endPoint y: 468, distance: 50.4
click at [415, 468] on div "780 700 6239" at bounding box center [666, 479] width 712 height 34
copy span "6239"
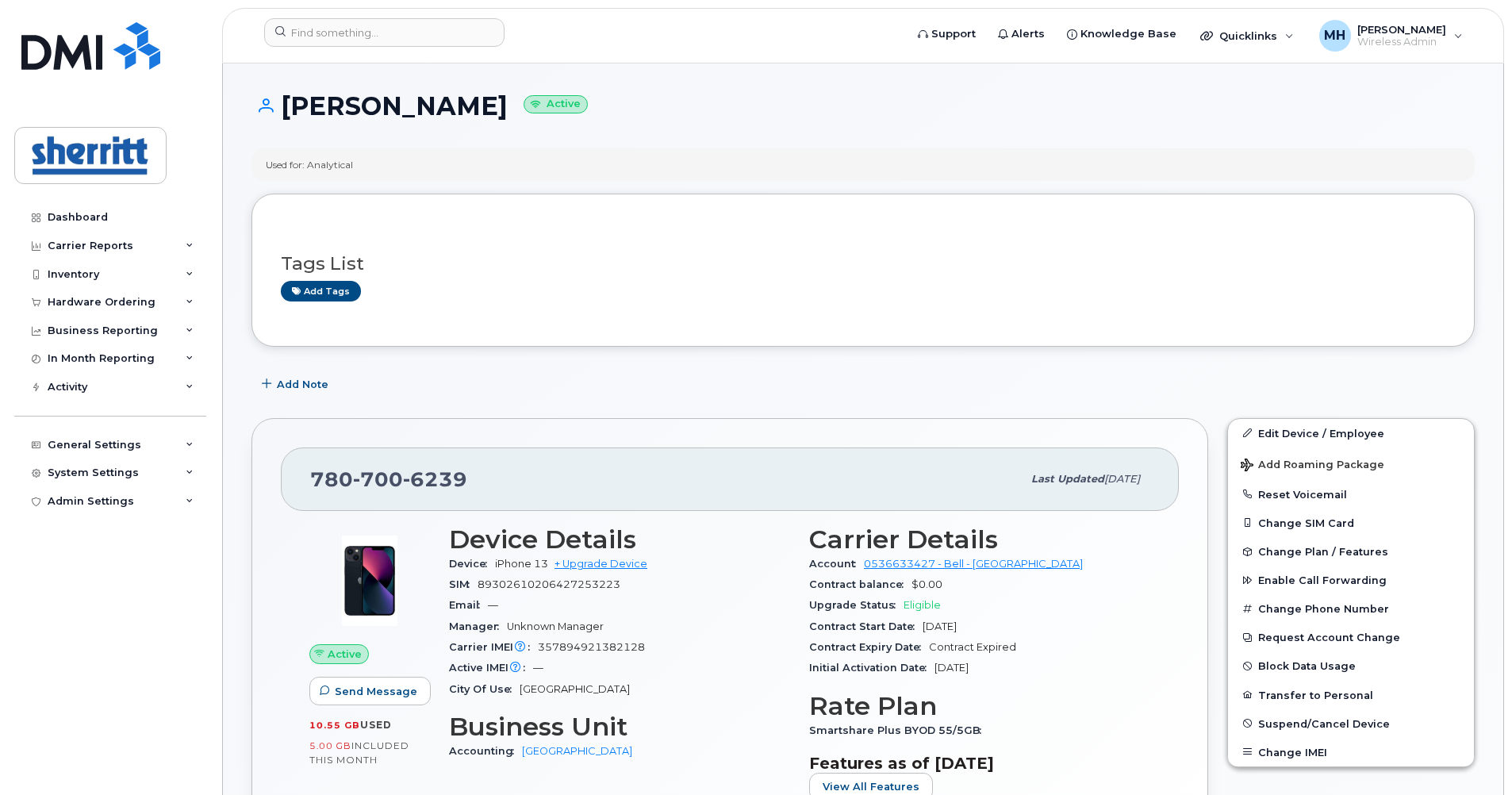
drag, startPoint x: 550, startPoint y: 104, endPoint x: 288, endPoint y: 103, distance: 262.0
click at [288, 103] on h1 "Arisbel Alvarez Ortiz Active" at bounding box center [863, 105] width 1224 height 28
copy h1 "Arisbel Alvarez Ortiz"
click at [629, 142] on div "Arisbel Alvarez Ortiz Active" at bounding box center [863, 120] width 1224 height 56
click at [101, 60] on img at bounding box center [91, 45] width 139 height 47
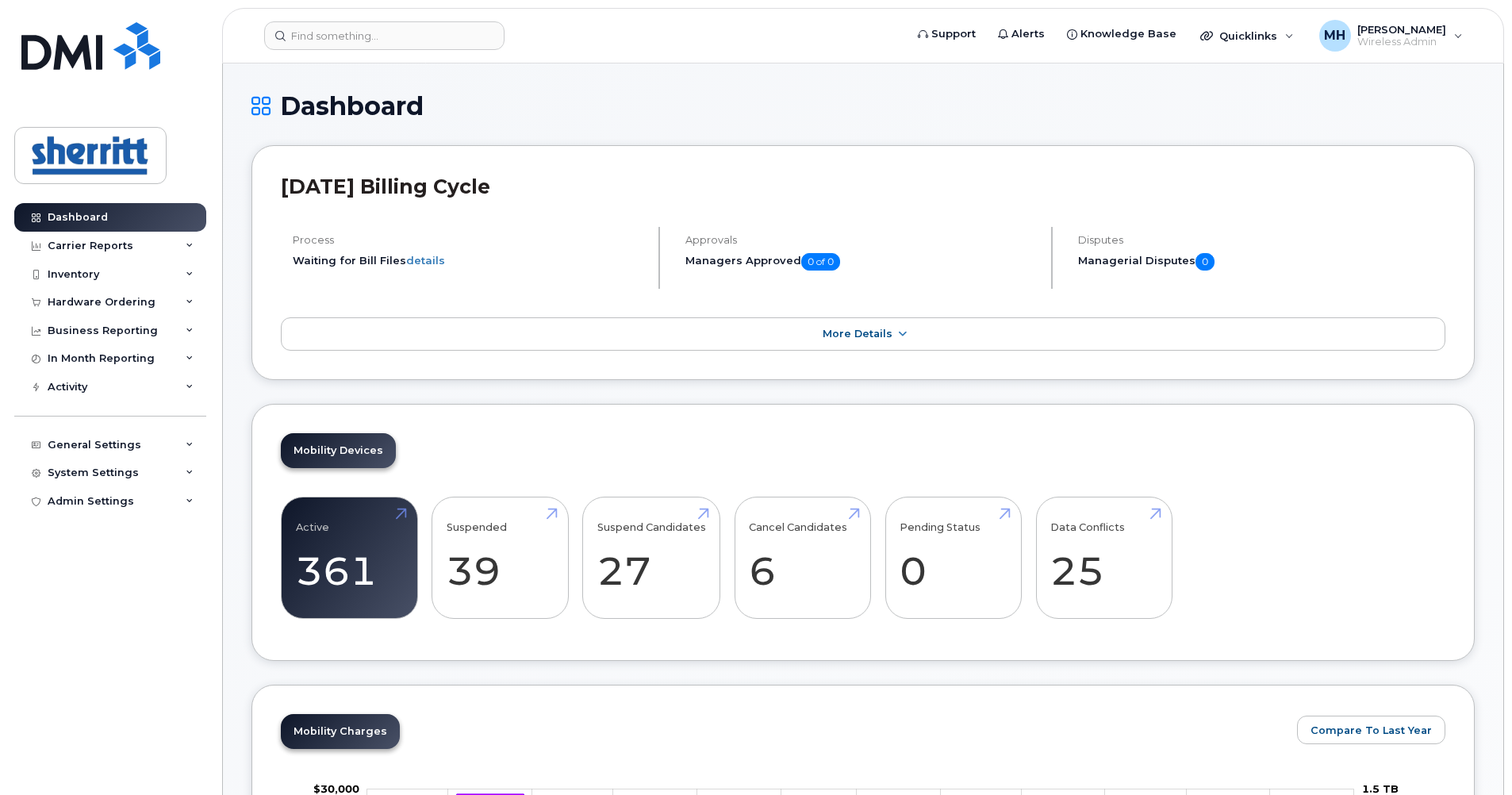
click at [1440, 40] on span "Wireless Admin" at bounding box center [1402, 42] width 89 height 13
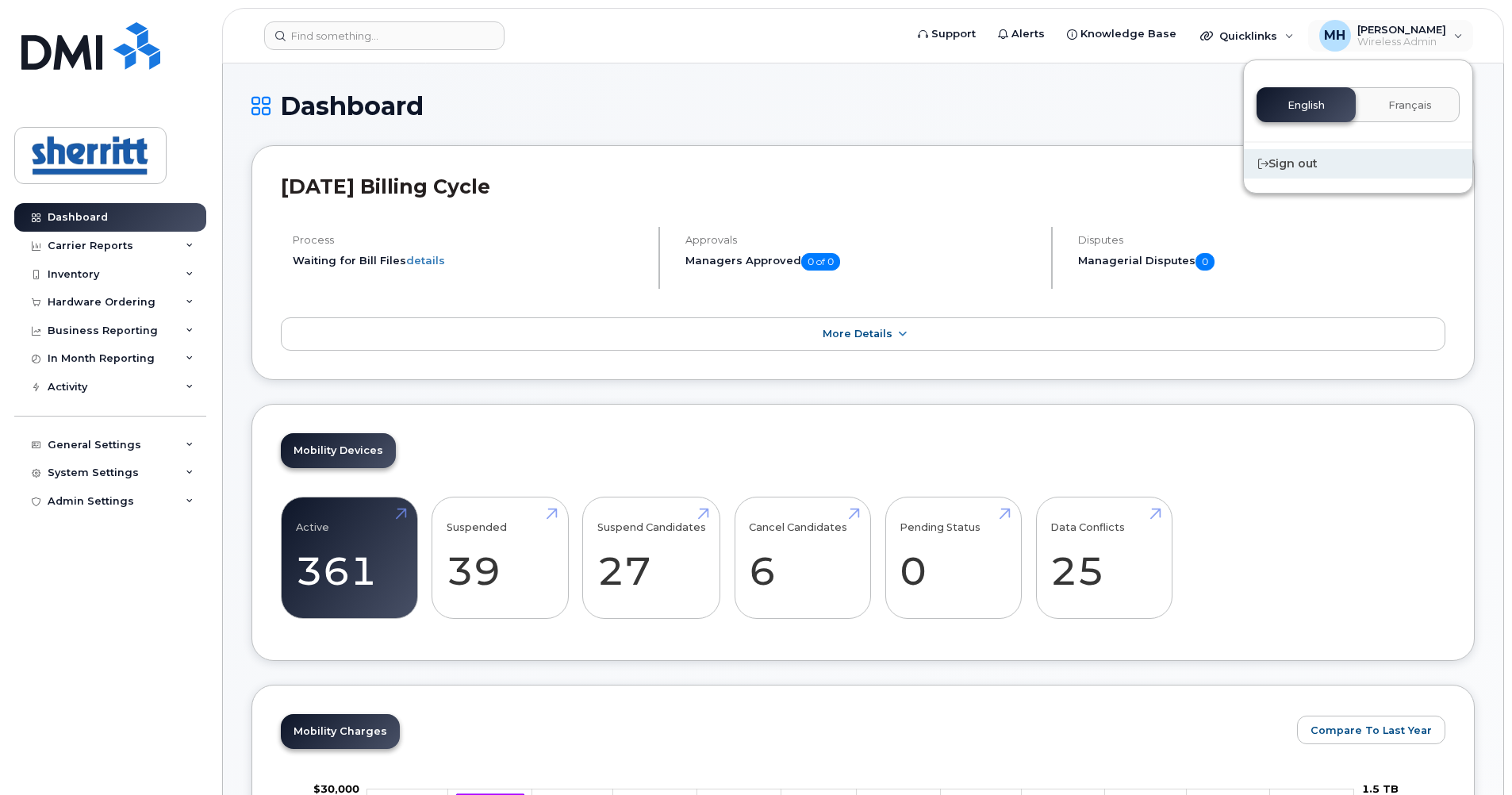
click at [1272, 158] on div "Sign out" at bounding box center [1358, 163] width 229 height 29
